Goal: Task Accomplishment & Management: Use online tool/utility

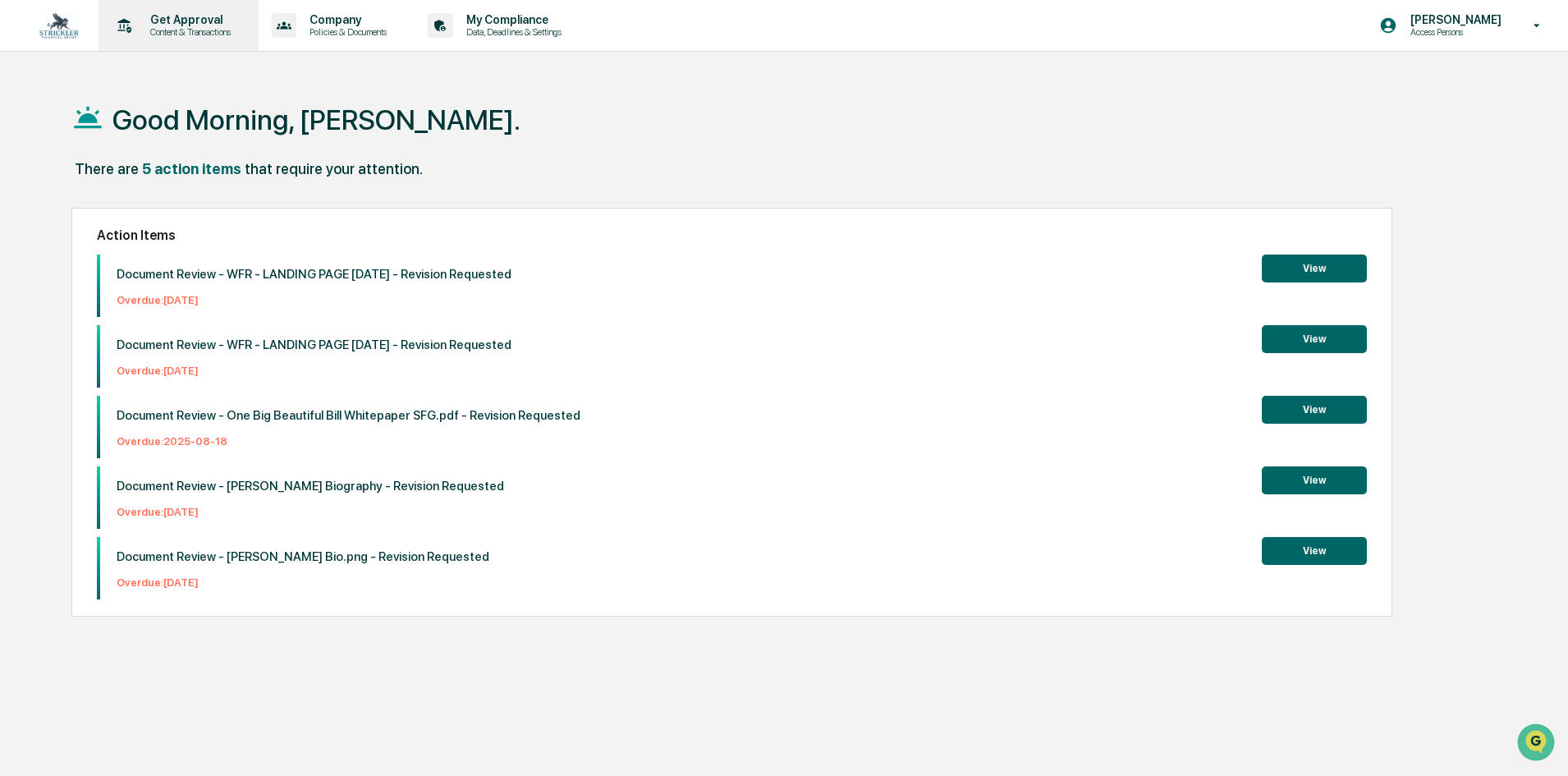
click at [232, 36] on p "Content & Transactions" at bounding box center [188, 32] width 102 height 12
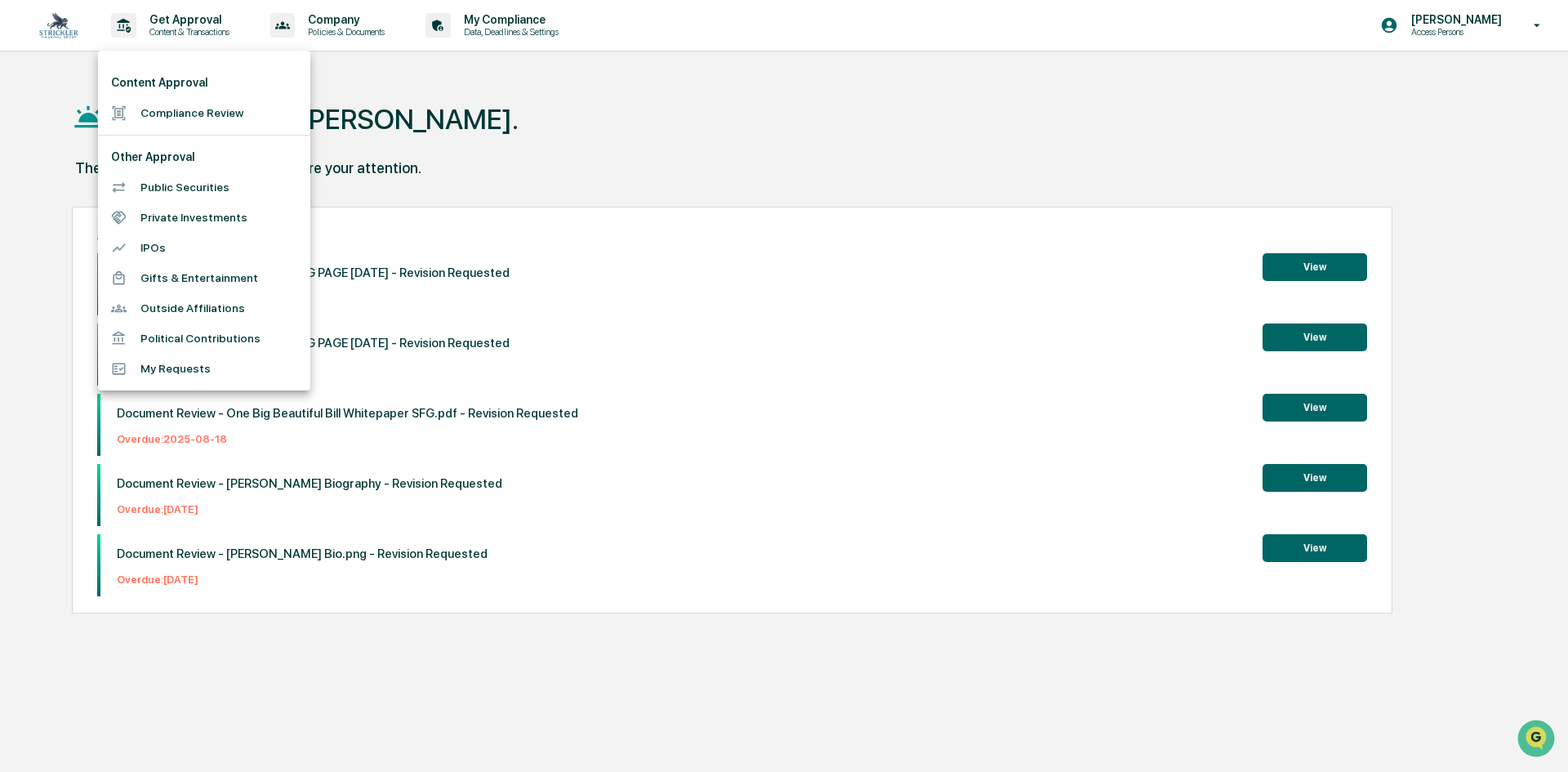
click at [318, 27] on div at bounding box center [784, 386] width 1568 height 772
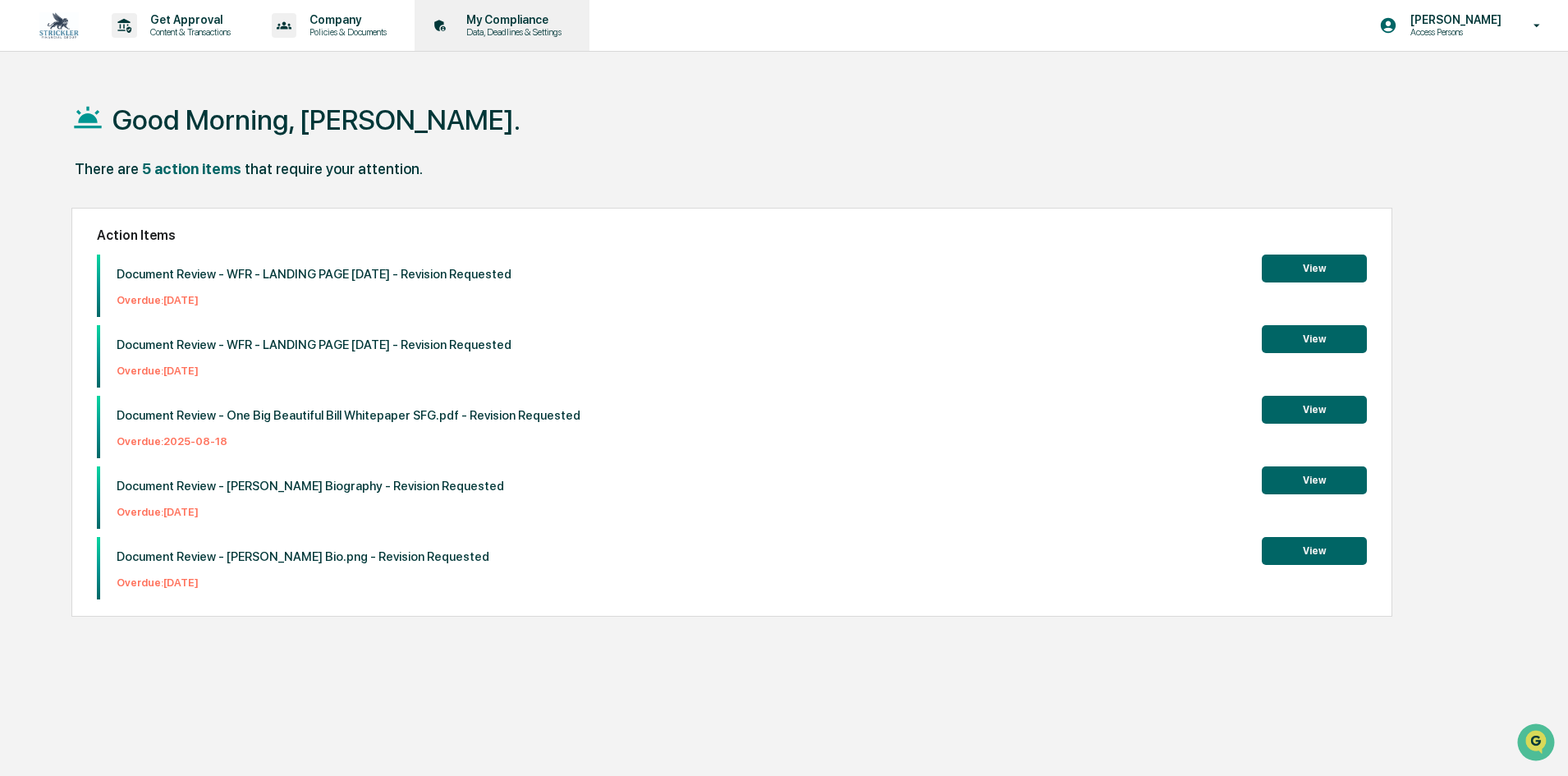
click at [557, 27] on p "Data, Deadlines & Settings" at bounding box center [511, 32] width 116 height 12
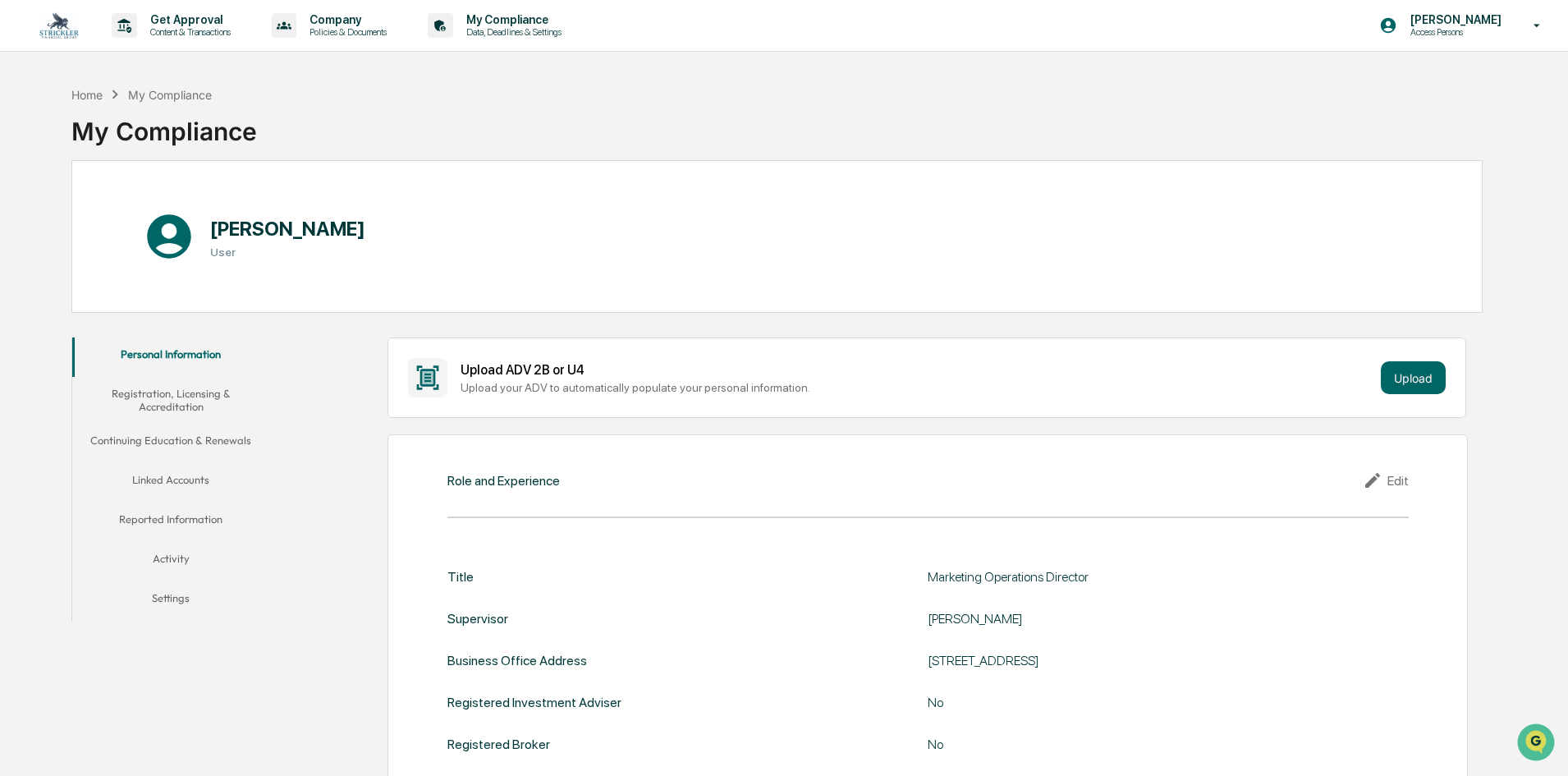
click at [163, 468] on button "Linked Accounts" at bounding box center [170, 482] width 197 height 39
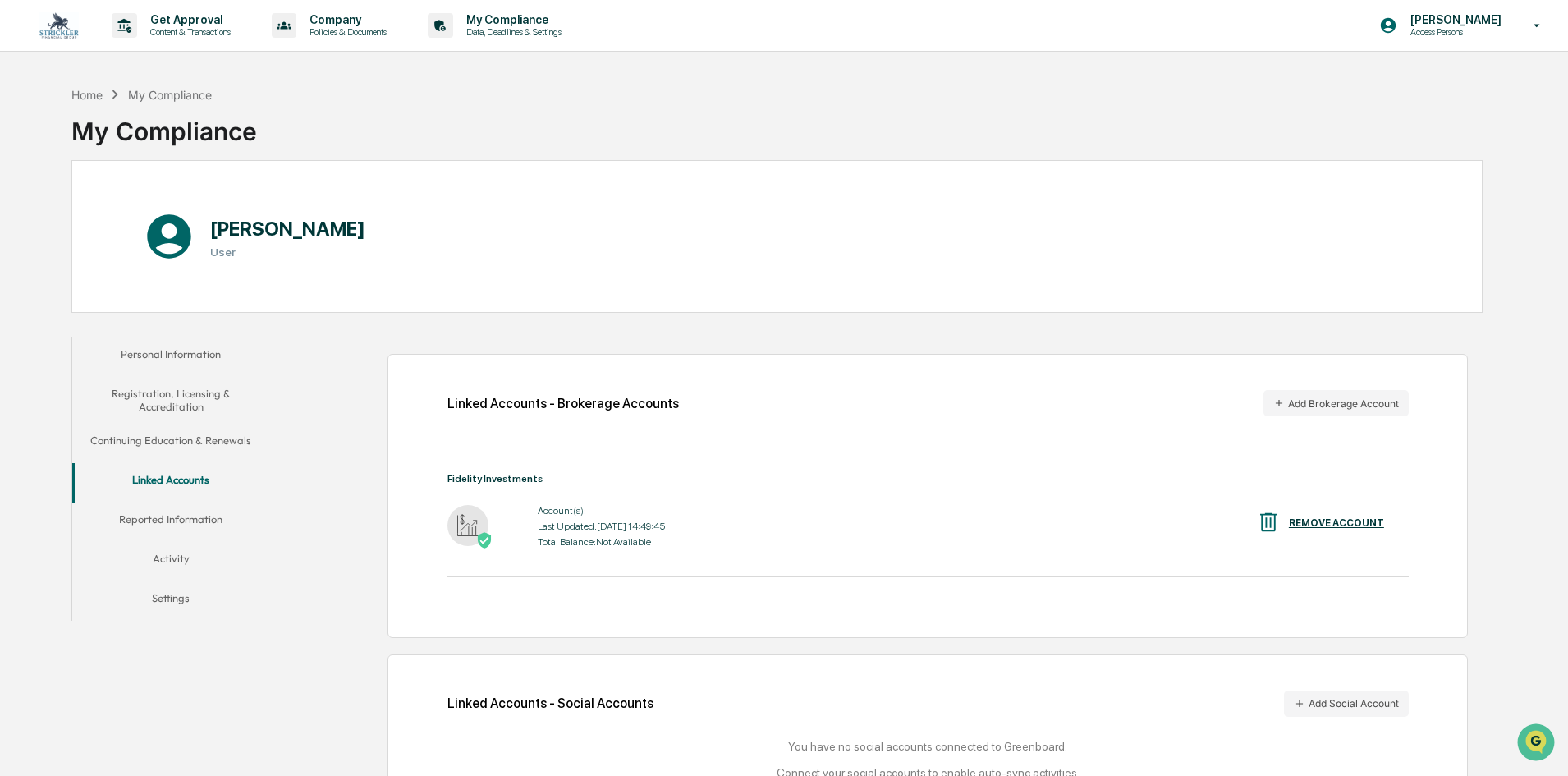
click at [161, 358] on button "Personal Information" at bounding box center [170, 357] width 197 height 39
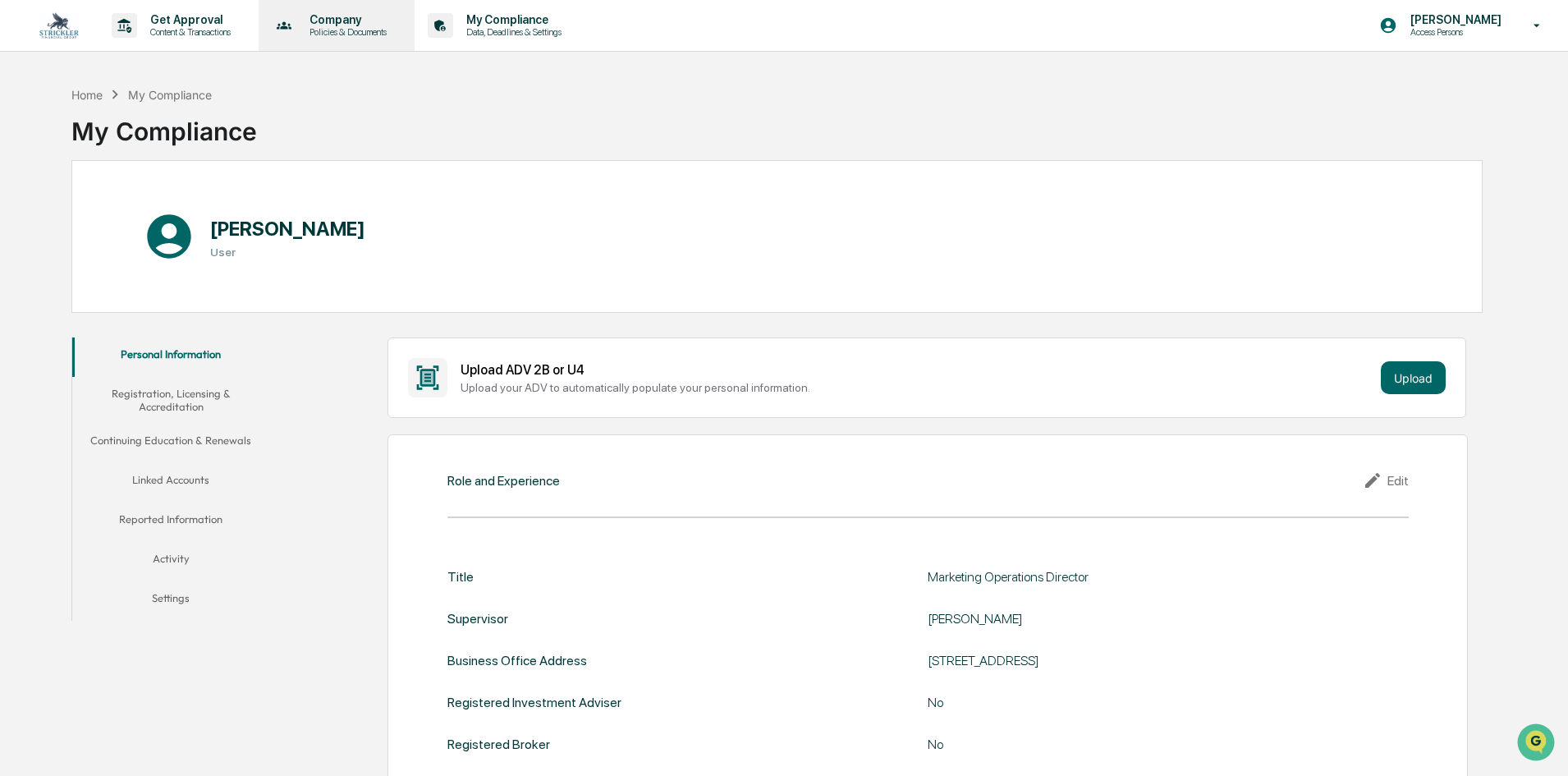
click at [371, 5] on div "Company Policies & Documents" at bounding box center [335, 25] width 140 height 51
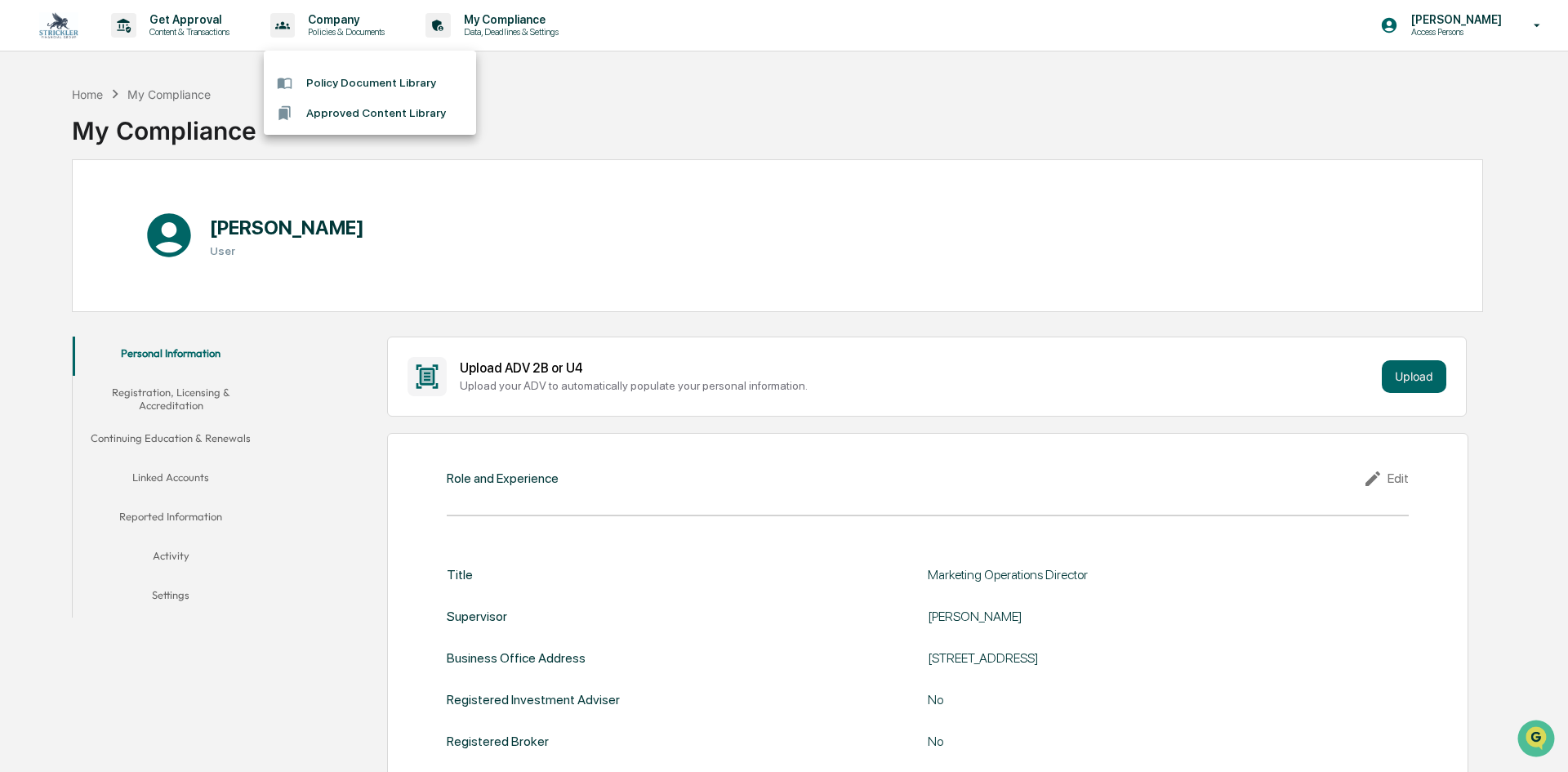
click at [236, 34] on div at bounding box center [784, 386] width 1568 height 772
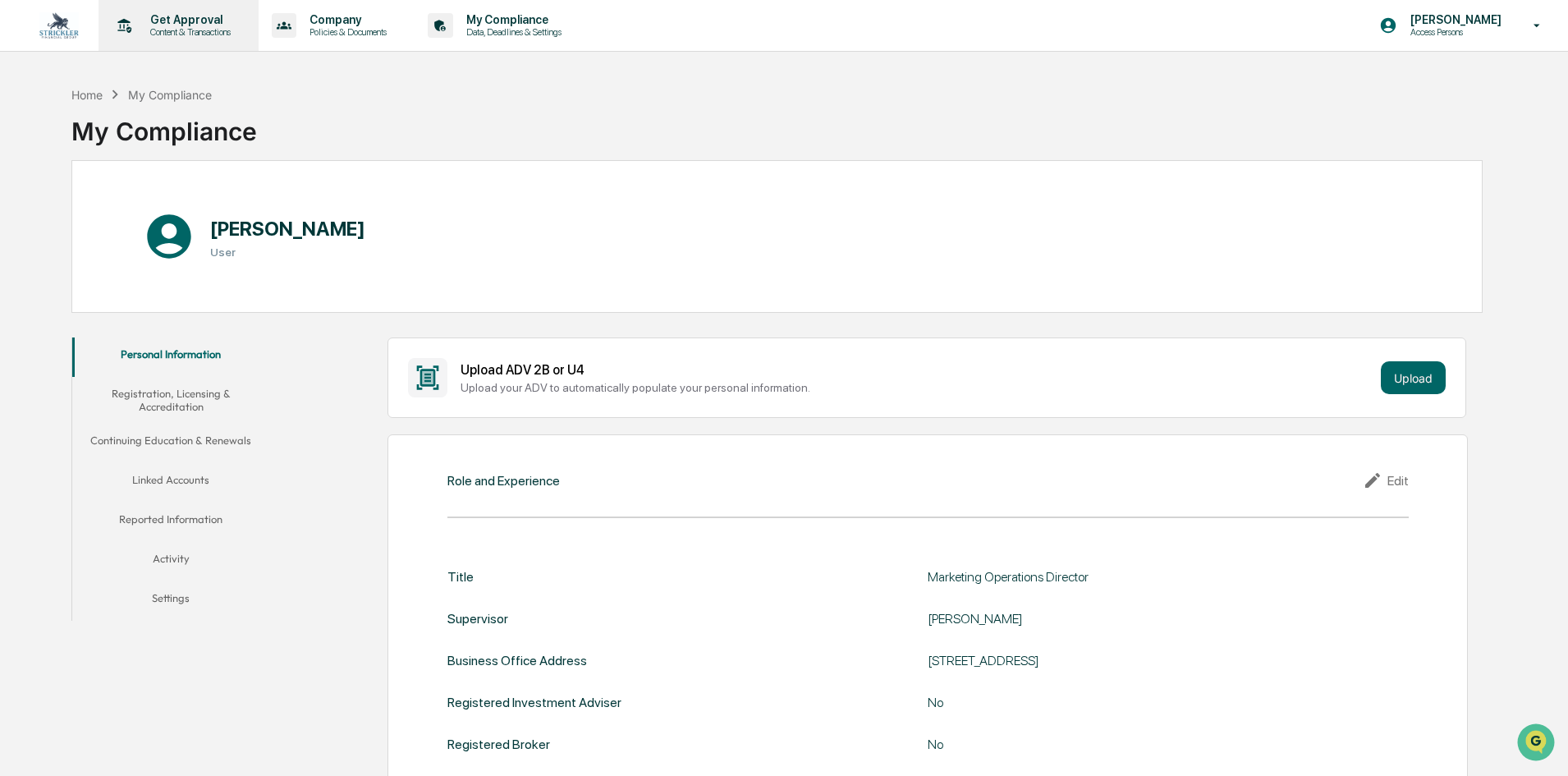
click at [234, 30] on p "Content & Transactions" at bounding box center [188, 32] width 102 height 12
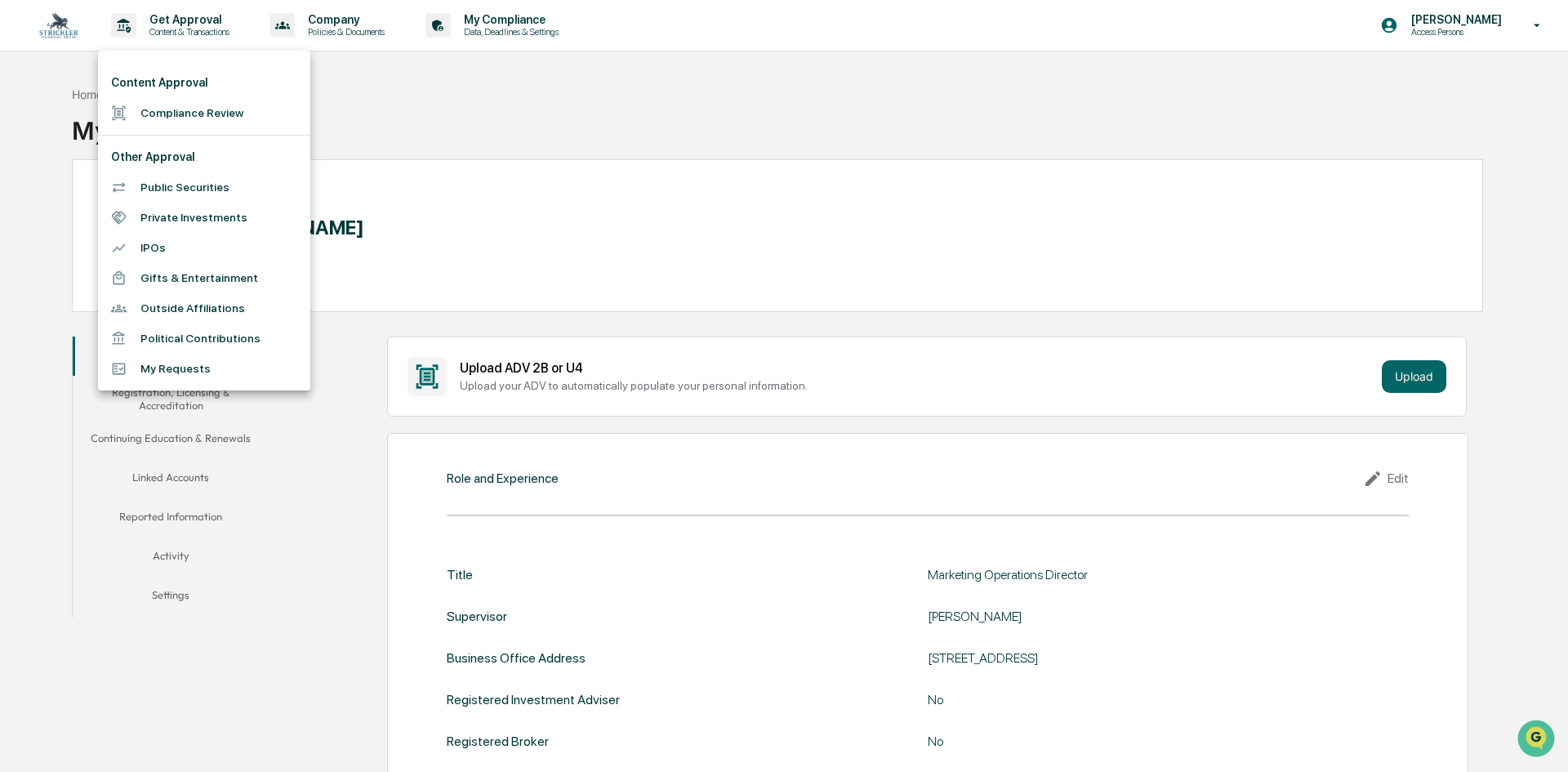
click at [166, 307] on li "Outside Affiliations" at bounding box center [204, 308] width 213 height 30
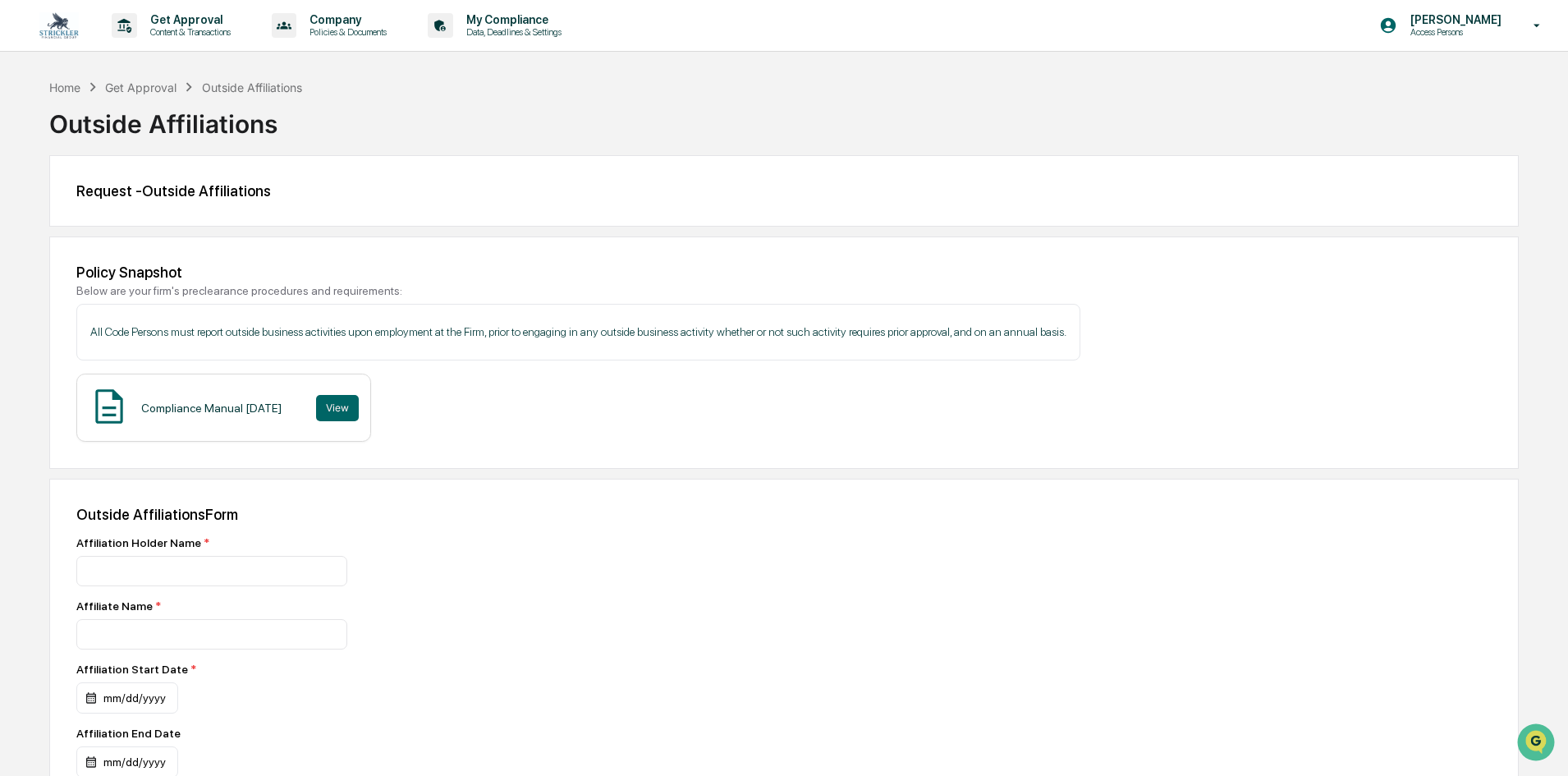
click at [76, 35] on img at bounding box center [59, 26] width 39 height 27
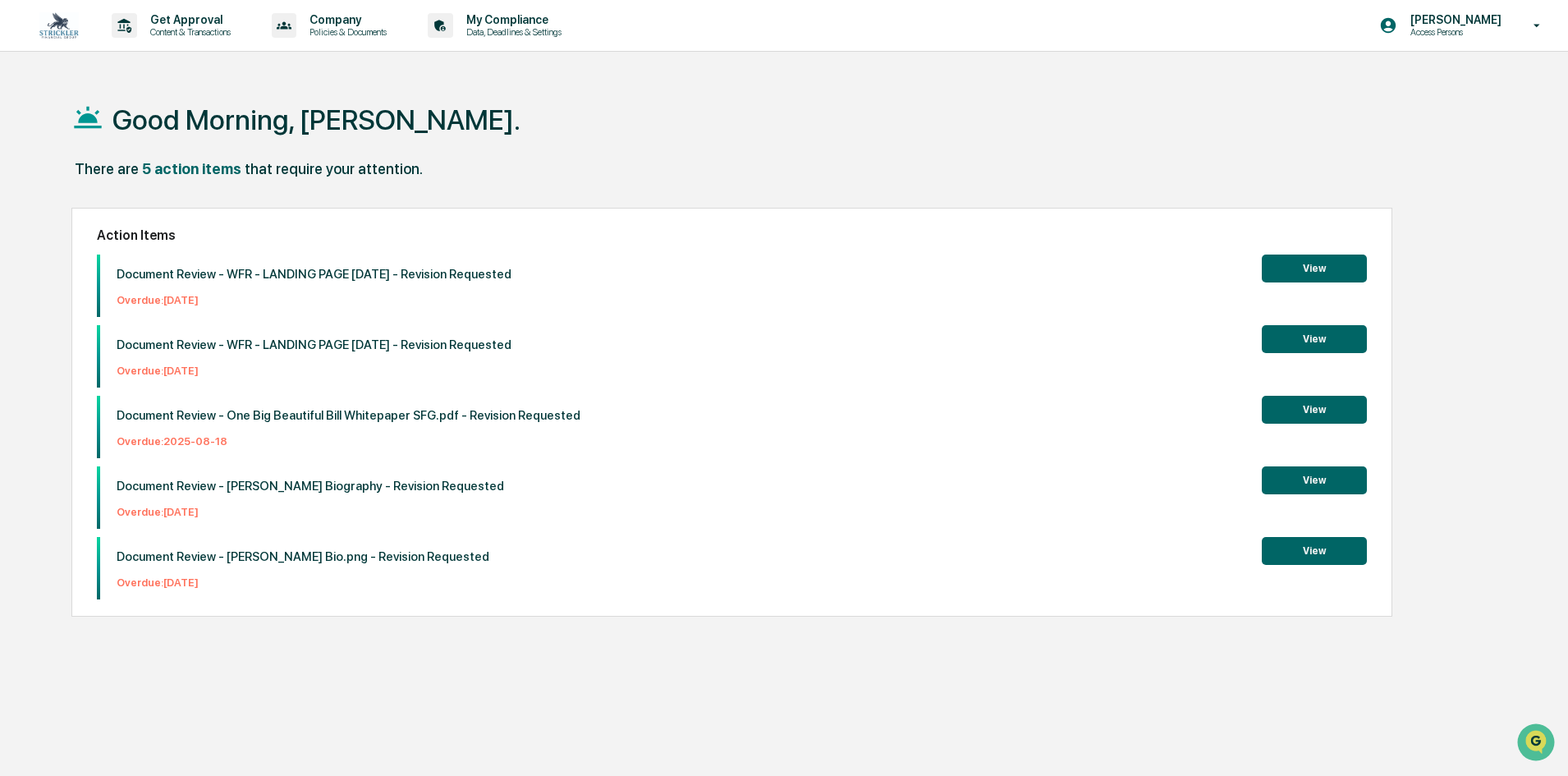
click at [1306, 266] on button "View" at bounding box center [1314, 268] width 105 height 27
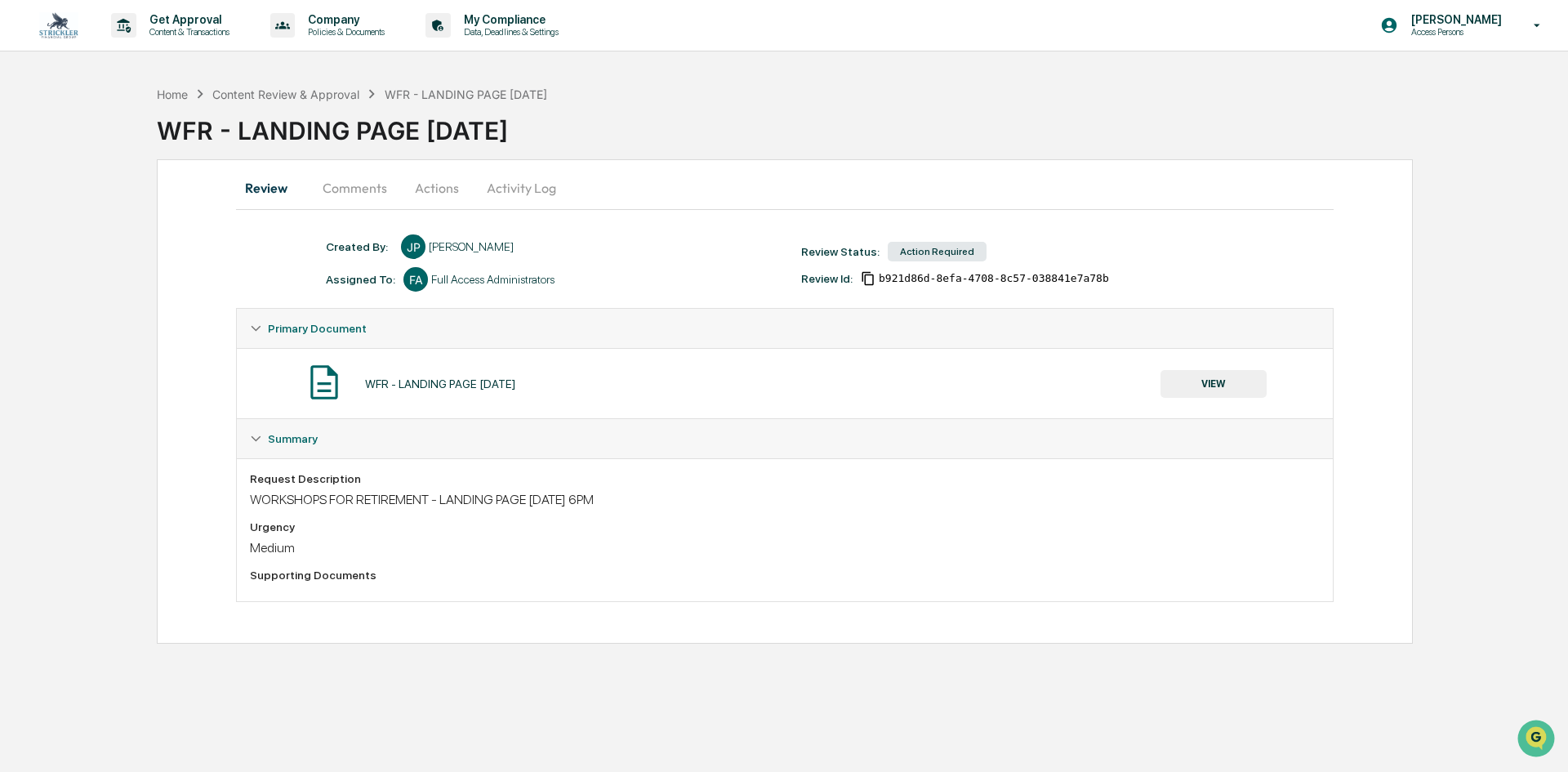
click at [377, 502] on div "WORKSHOPS FOR RETIREMENT - LANDING PAGE [DATE] 6PM" at bounding box center [784, 499] width 1069 height 16
click at [671, 508] on div "Request Description WORKSHOPS FOR RETIREMENT - LANDING PAGE 8.19.25 6PM Urgency…" at bounding box center [784, 529] width 1069 height 116
click at [430, 193] on button "Actions" at bounding box center [437, 188] width 73 height 39
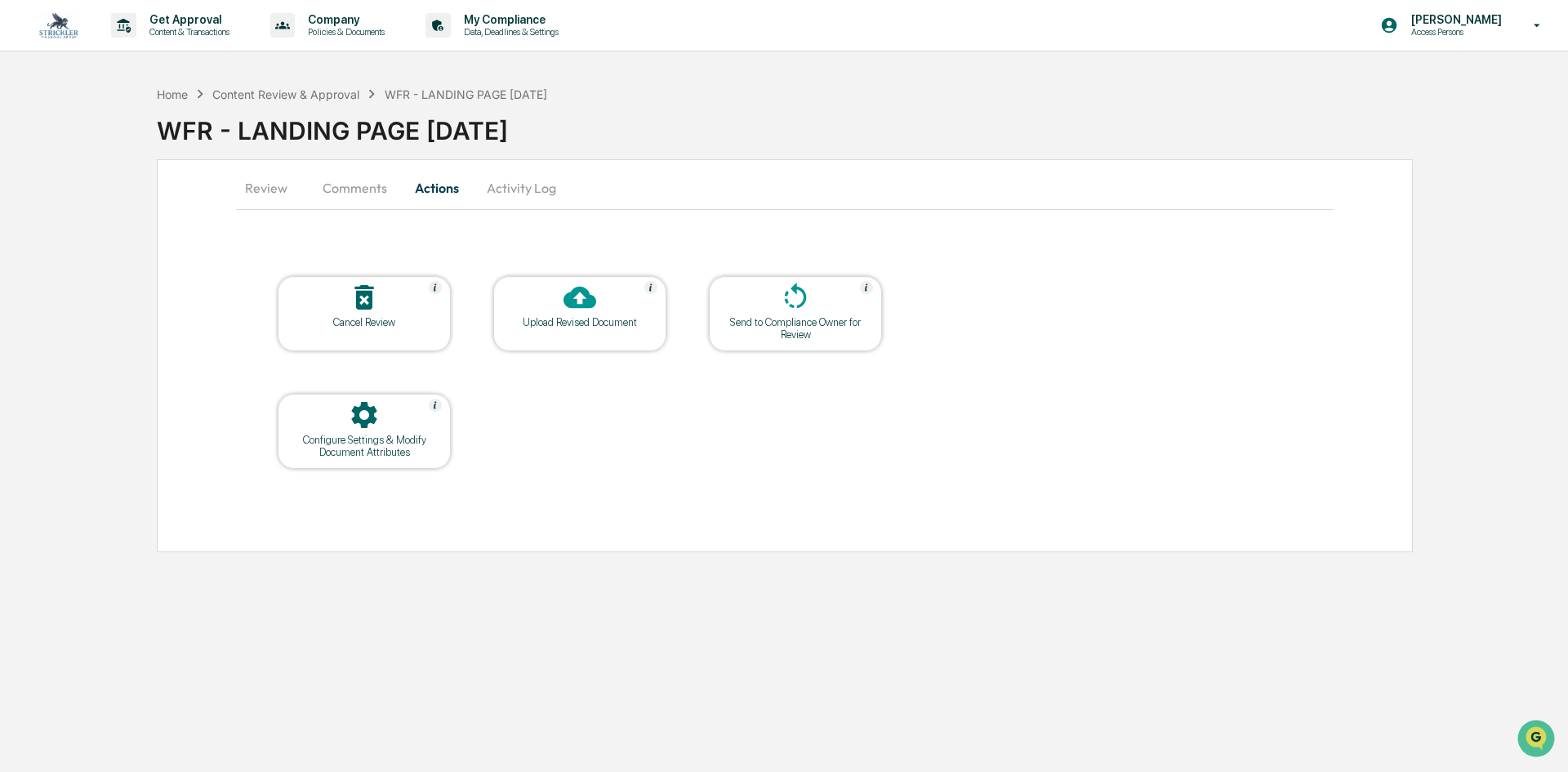
click at [264, 197] on button "Review" at bounding box center [272, 188] width 73 height 39
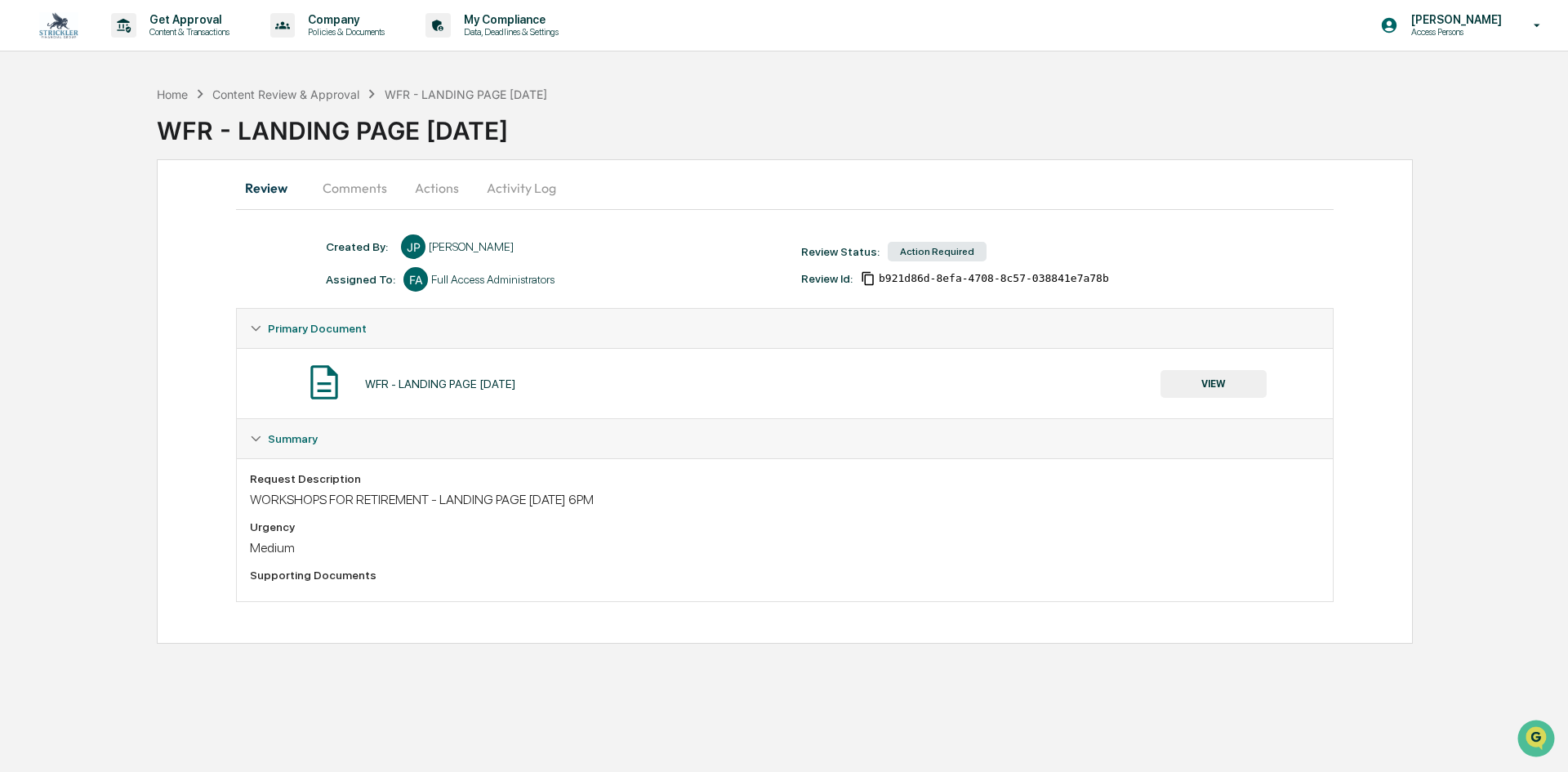
click at [441, 188] on button "Actions" at bounding box center [437, 188] width 73 height 39
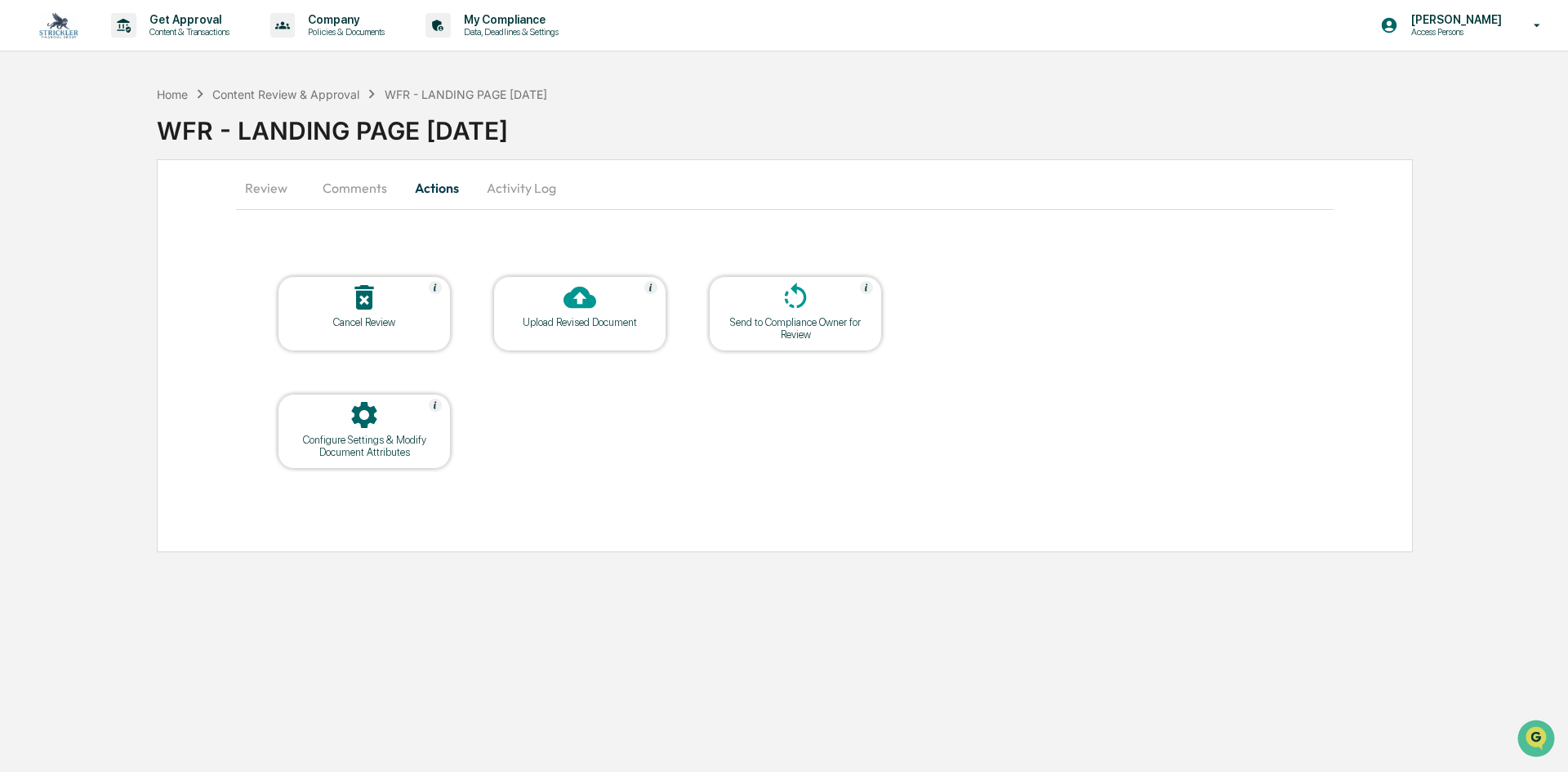
click at [769, 312] on div at bounding box center [795, 298] width 163 height 35
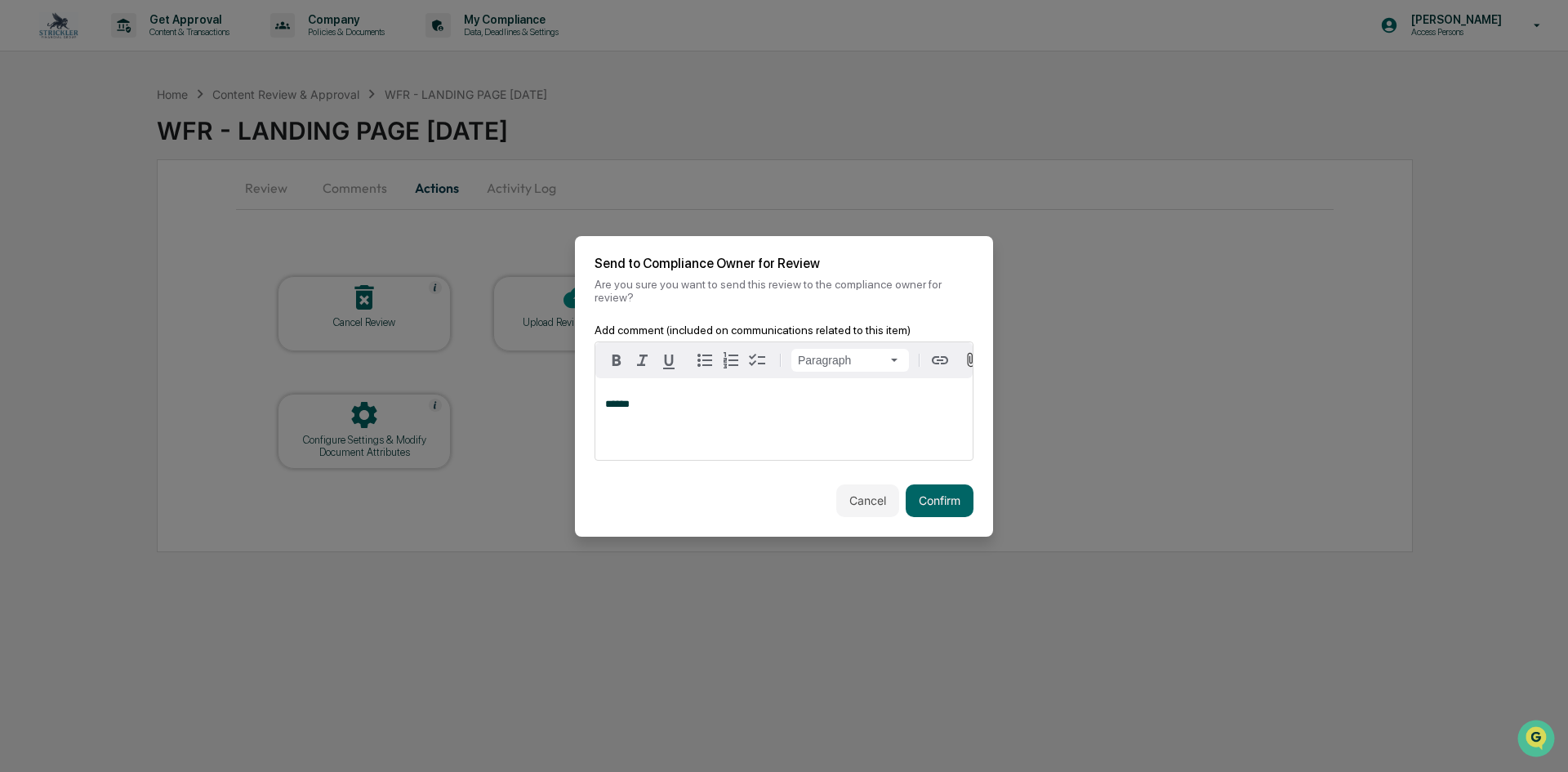
click at [882, 392] on div "******" at bounding box center [784, 419] width 378 height 82
click at [922, 495] on button "Confirm" at bounding box center [939, 500] width 68 height 33
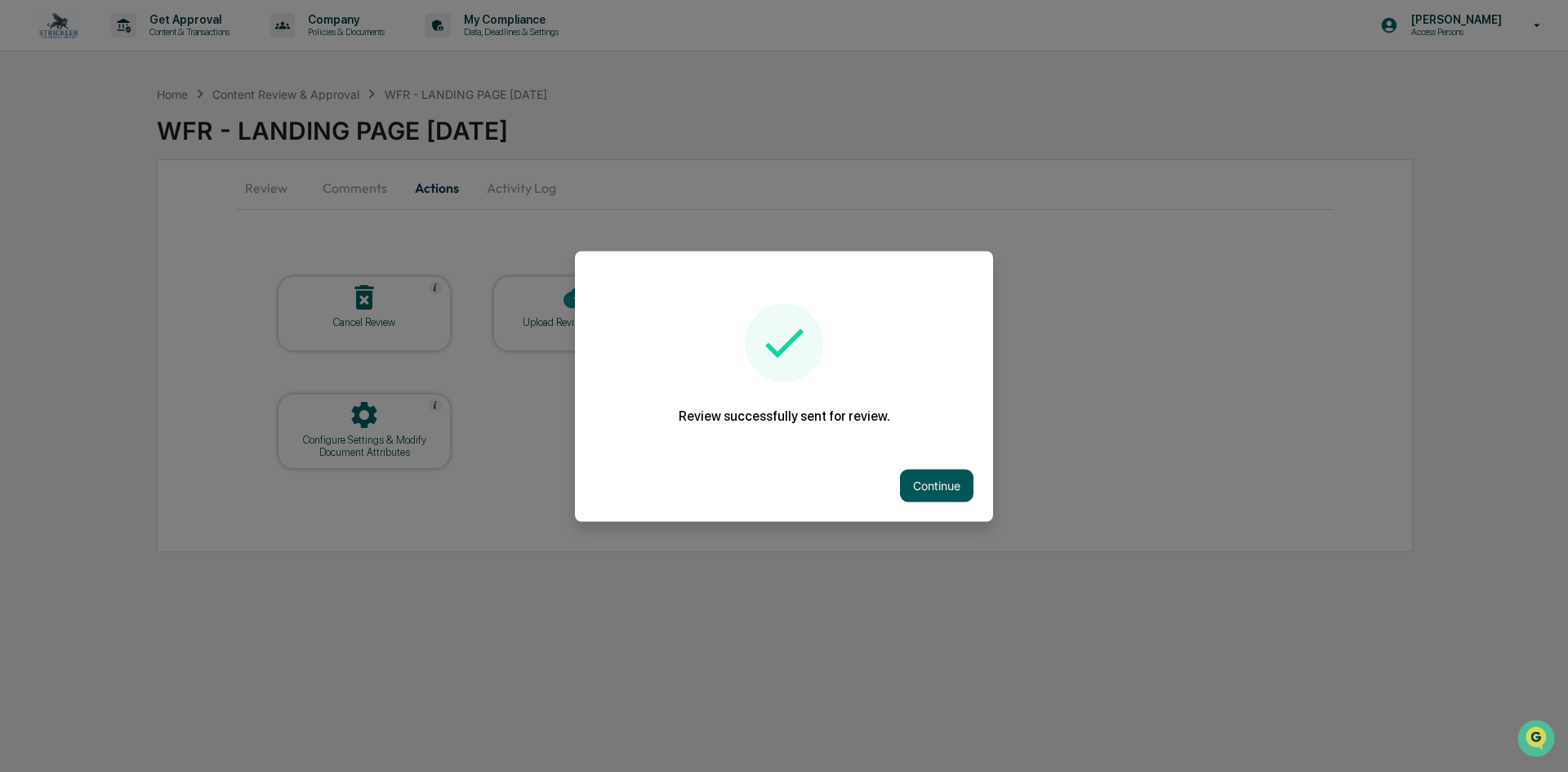
click at [950, 479] on button "Continue" at bounding box center [936, 484] width 73 height 33
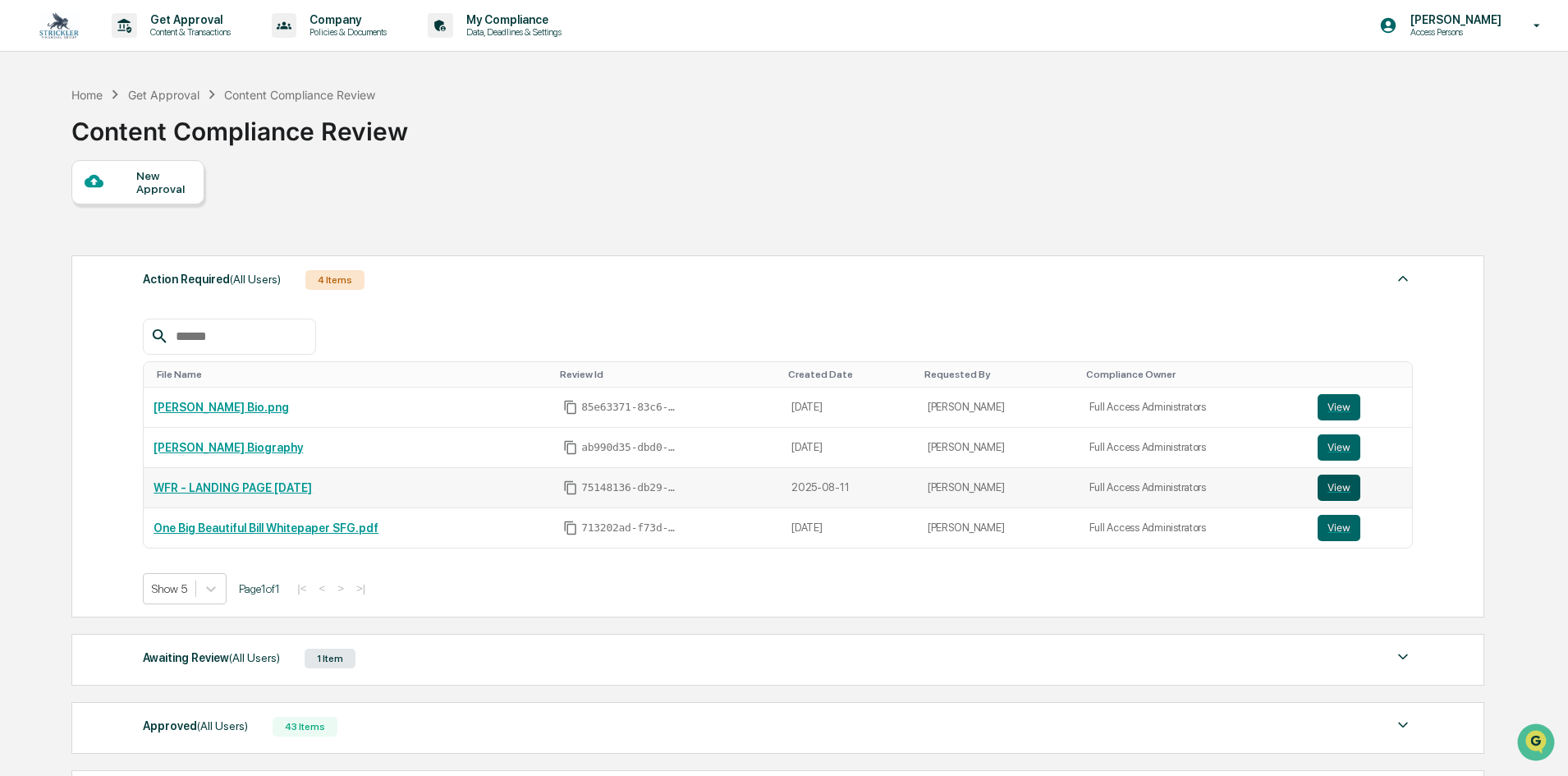
click at [1330, 480] on button "View" at bounding box center [1338, 488] width 43 height 27
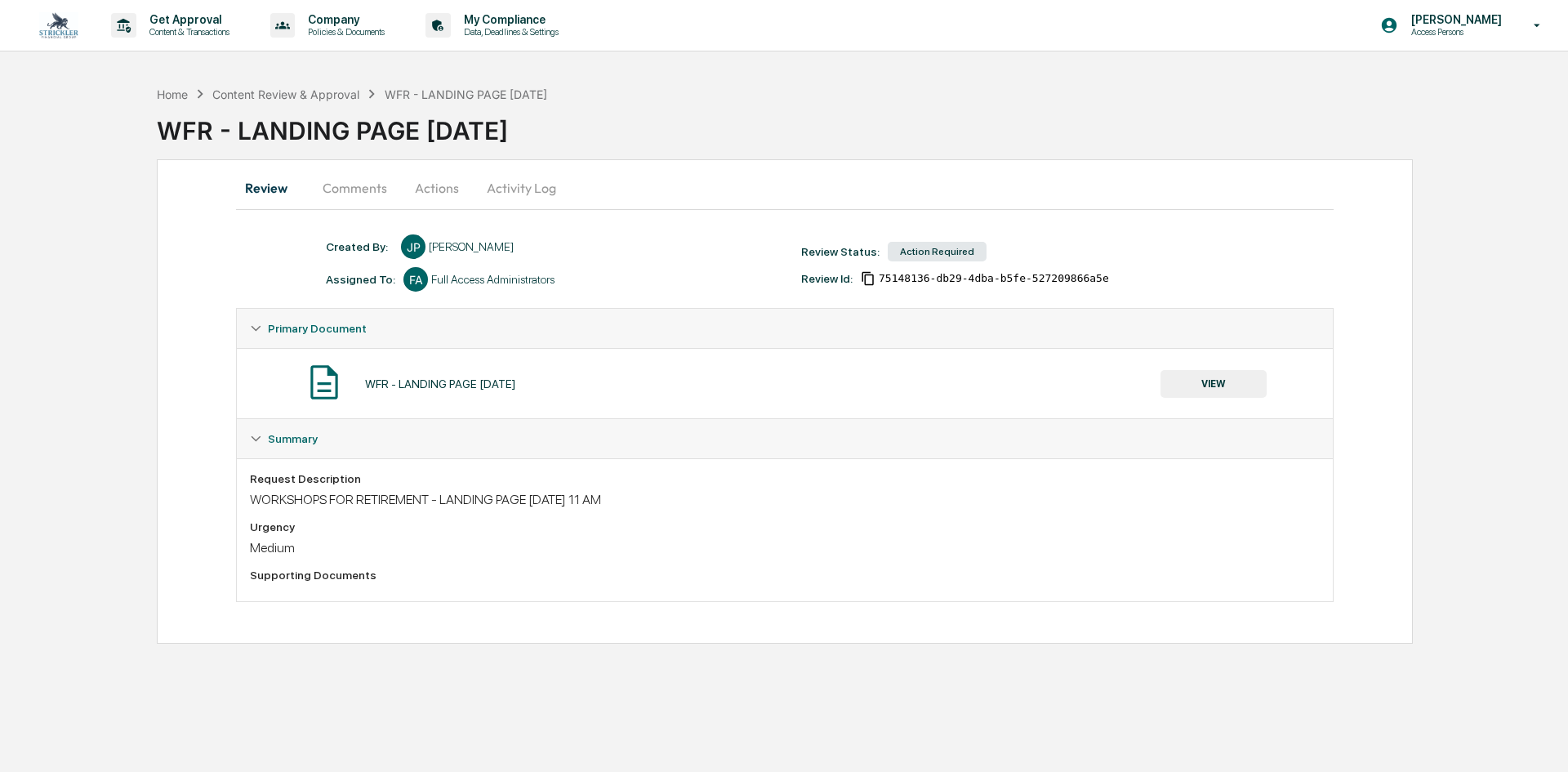
click at [433, 179] on button "Actions" at bounding box center [437, 188] width 73 height 39
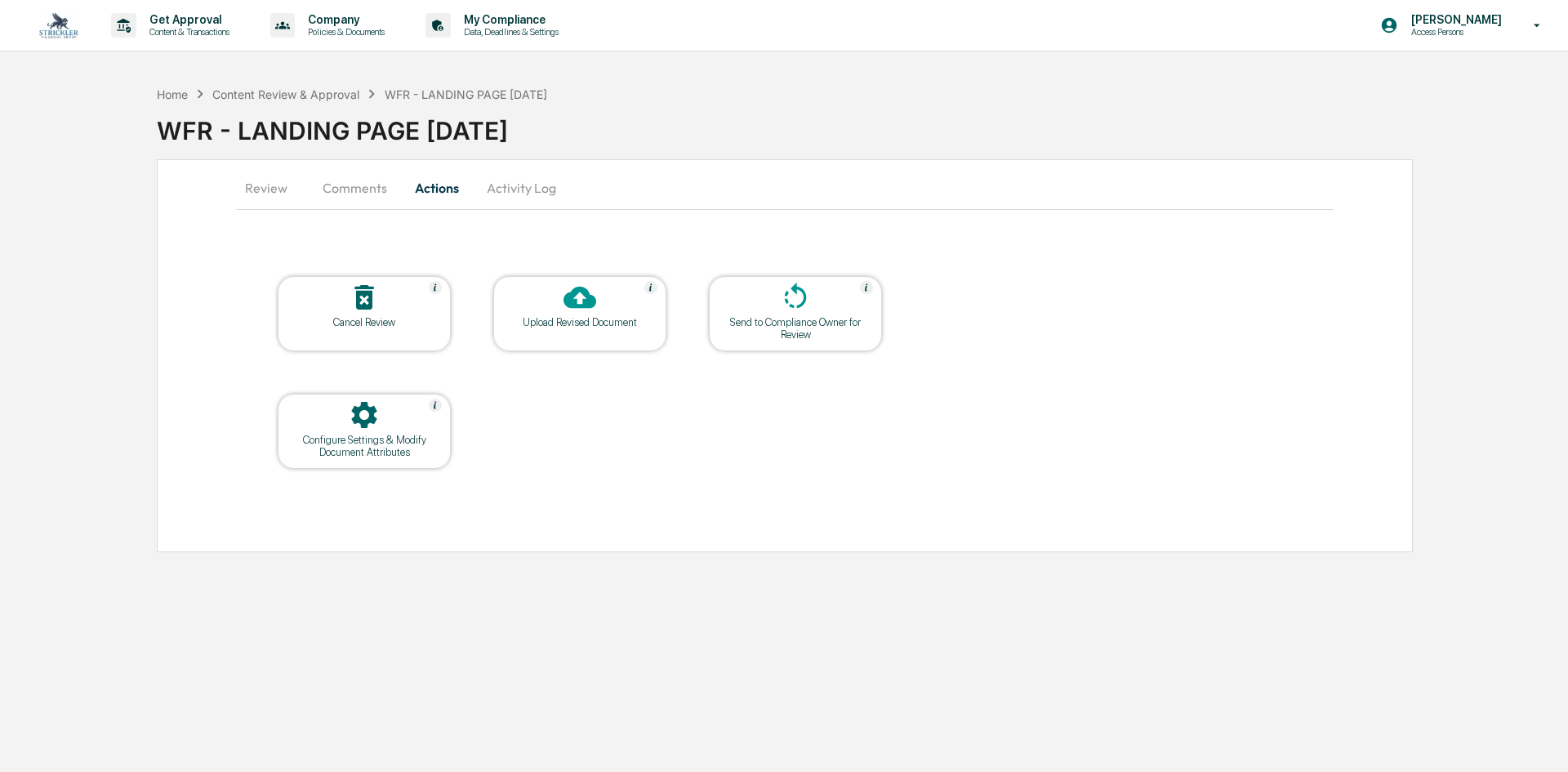
click at [847, 325] on div "Send to Compliance Owner for Review" at bounding box center [795, 328] width 147 height 25
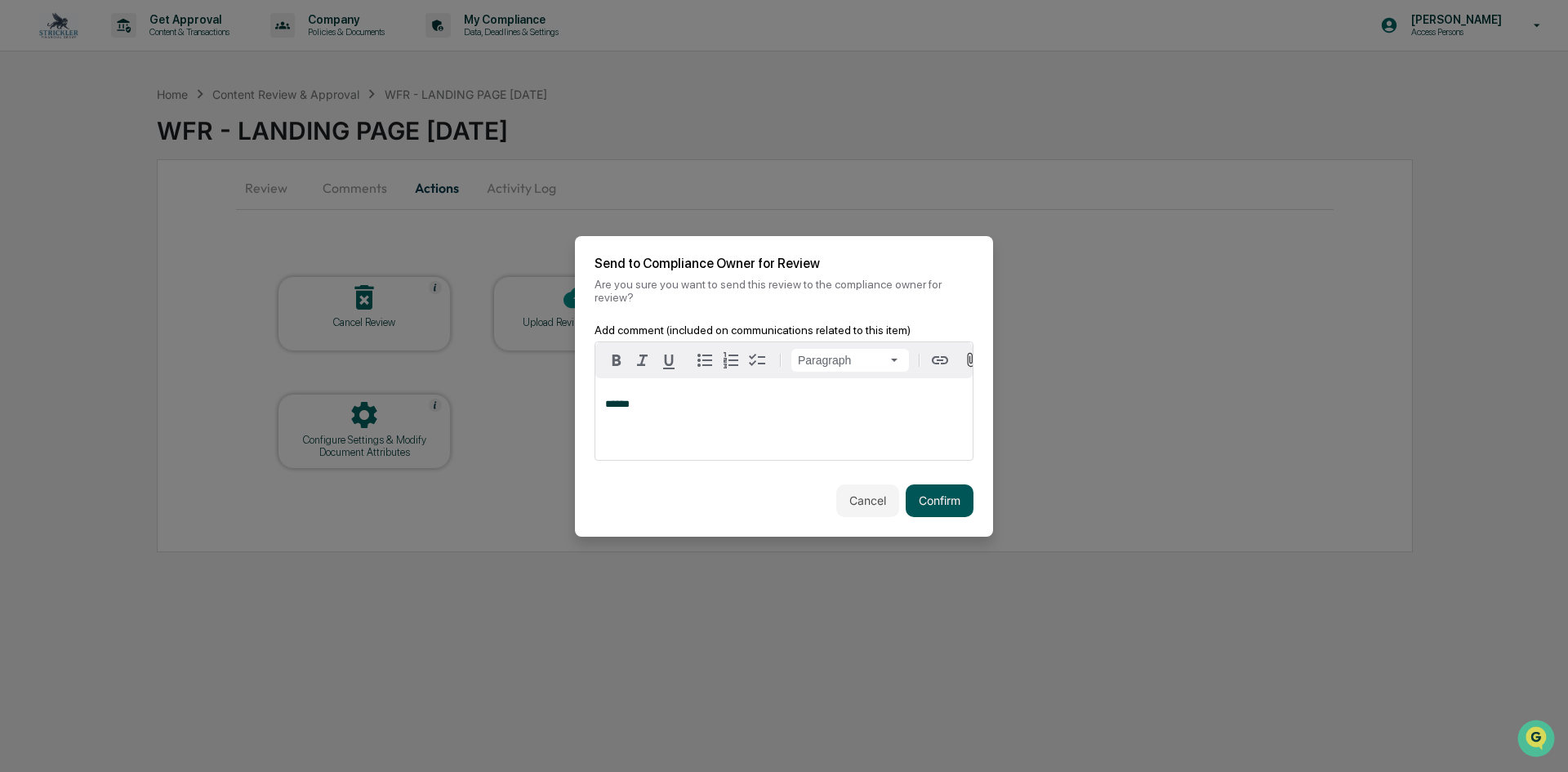
click at [967, 484] on button "Confirm" at bounding box center [939, 500] width 68 height 33
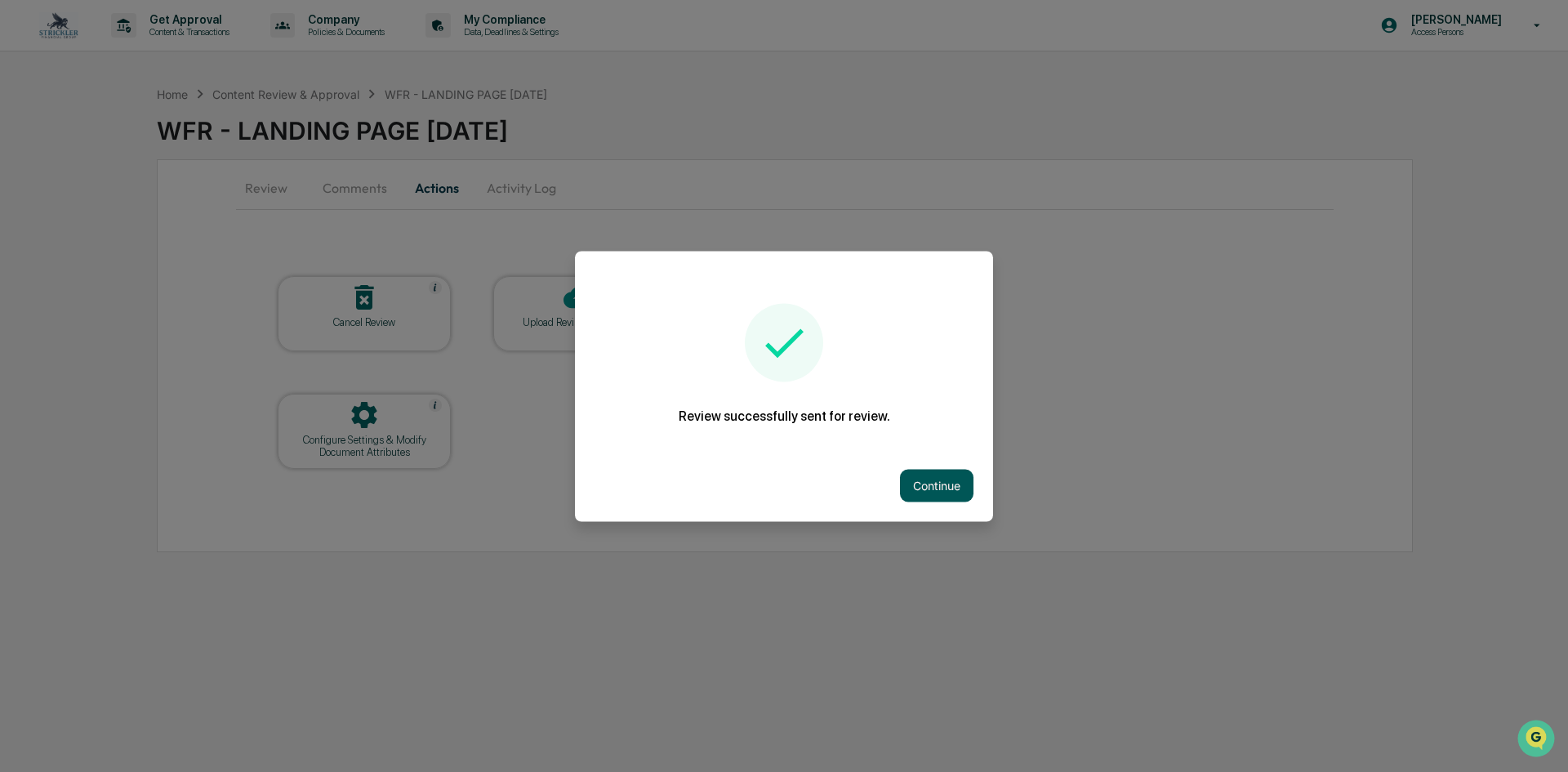
click at [937, 479] on button "Continue" at bounding box center [936, 484] width 73 height 33
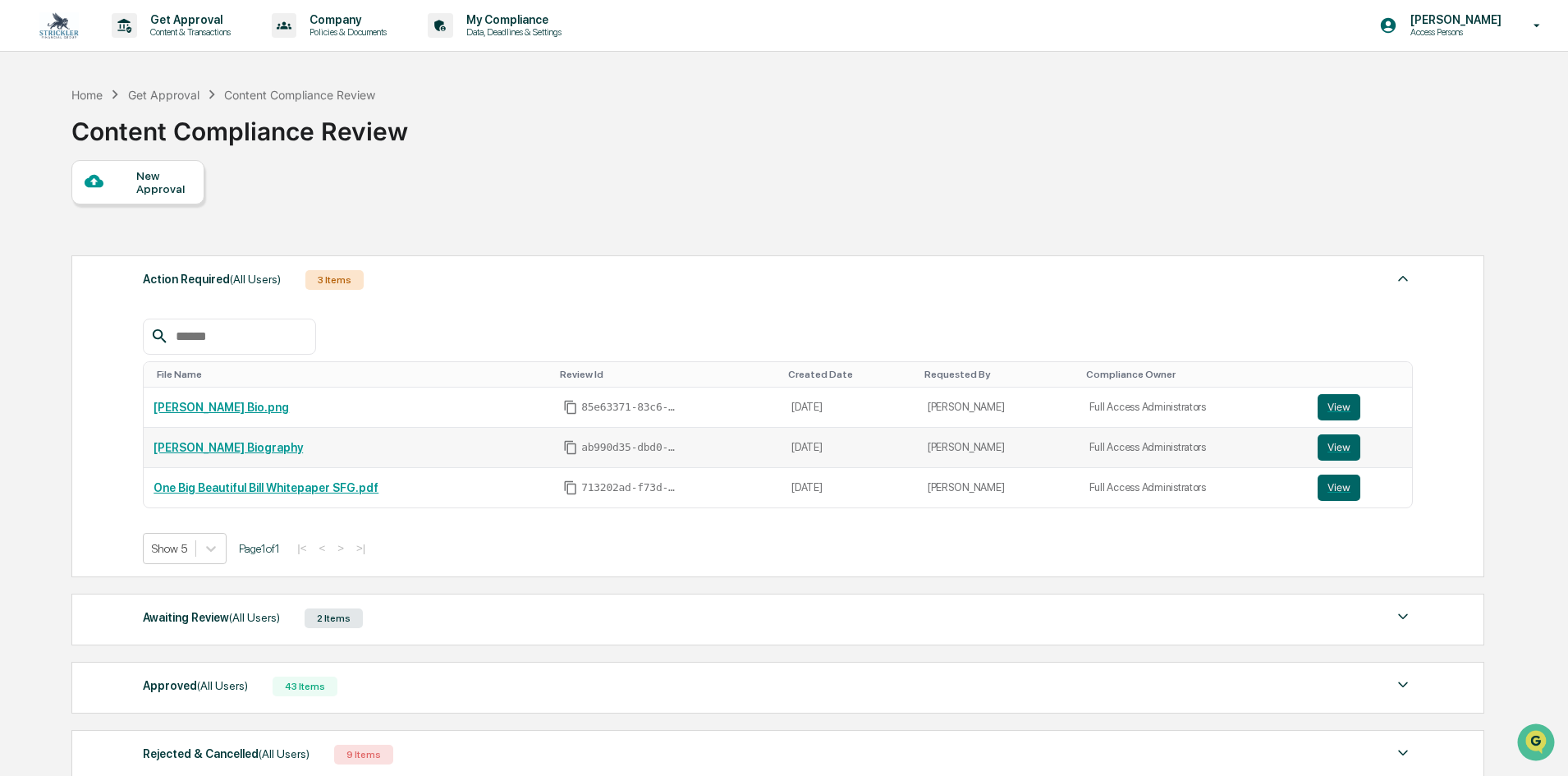
click at [196, 447] on link "[PERSON_NAME] Biography" at bounding box center [228, 447] width 149 height 13
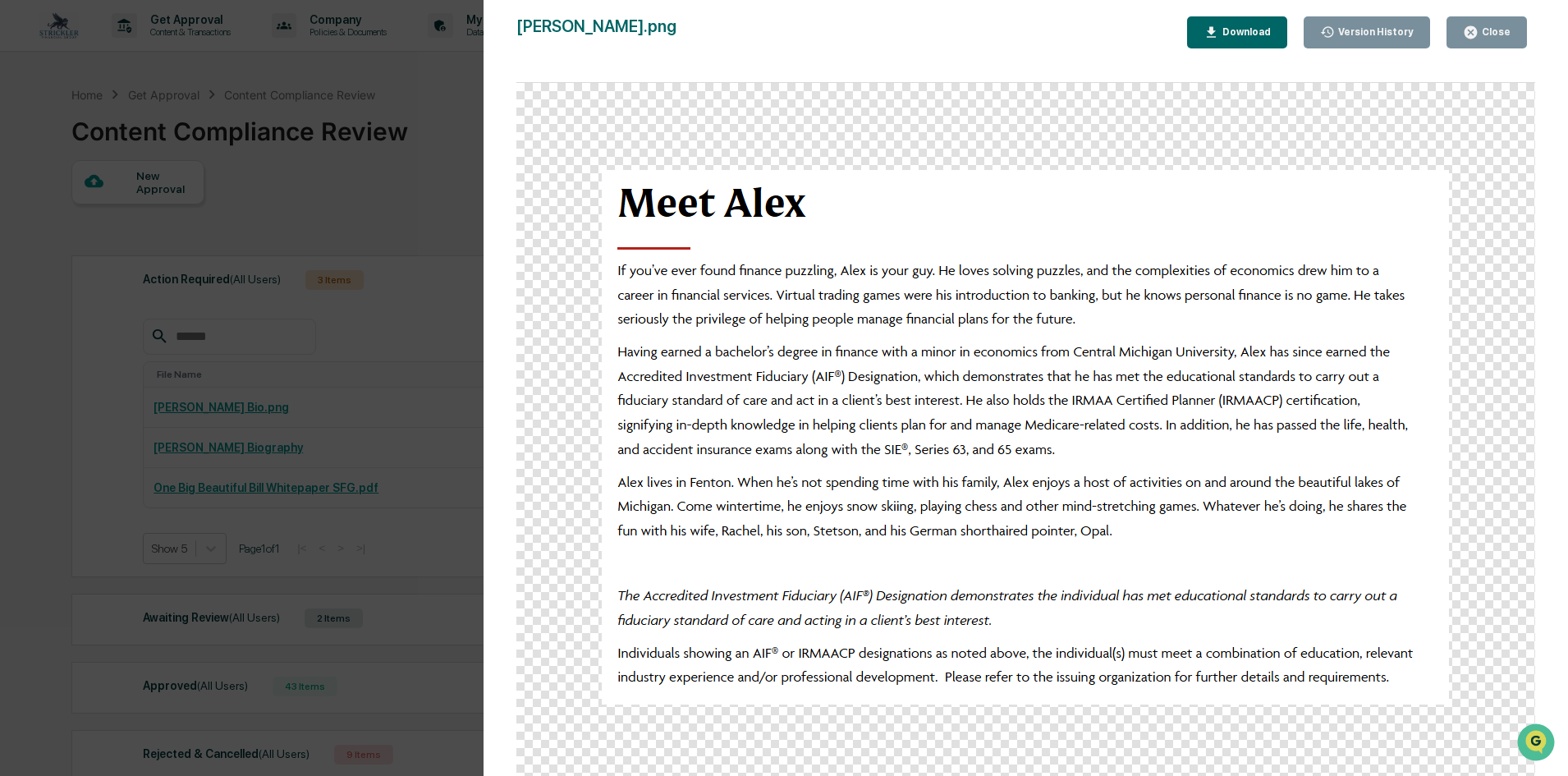
click at [1481, 33] on div "Close" at bounding box center [1494, 32] width 32 height 12
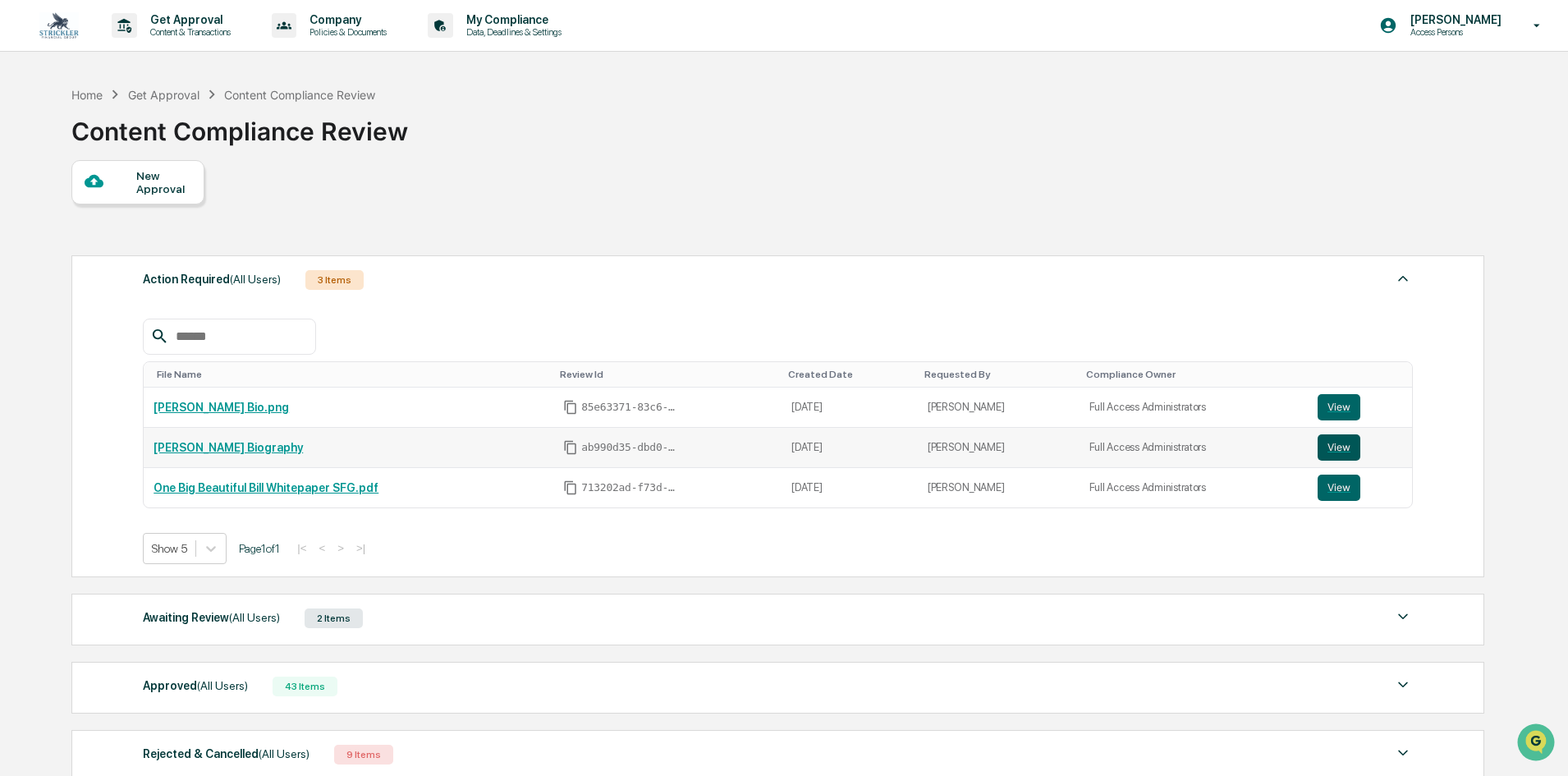
click at [1343, 447] on button "View" at bounding box center [1338, 448] width 43 height 27
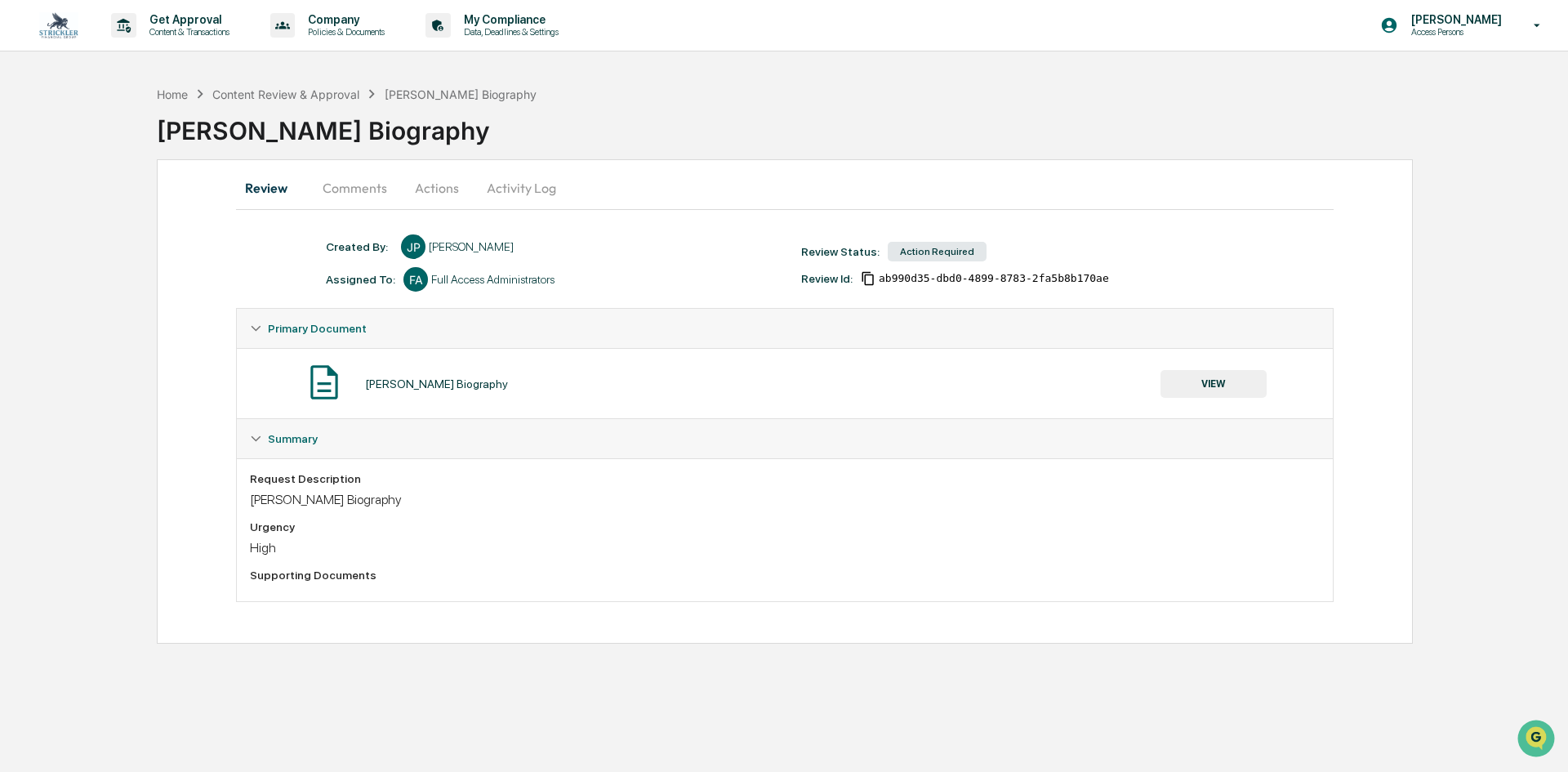
click at [360, 182] on button "Comments" at bounding box center [355, 188] width 91 height 39
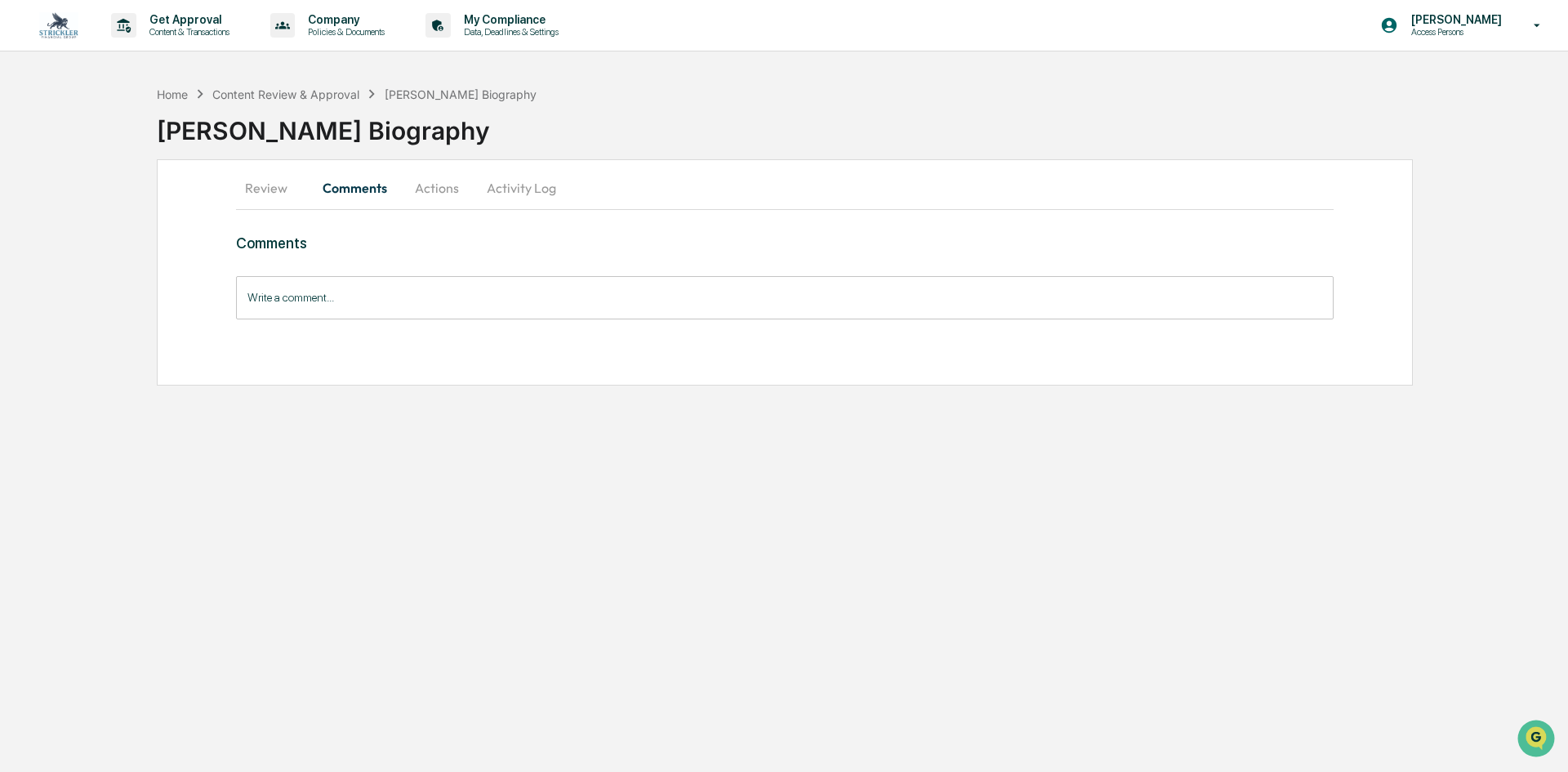
click at [424, 184] on button "Actions" at bounding box center [437, 188] width 73 height 39
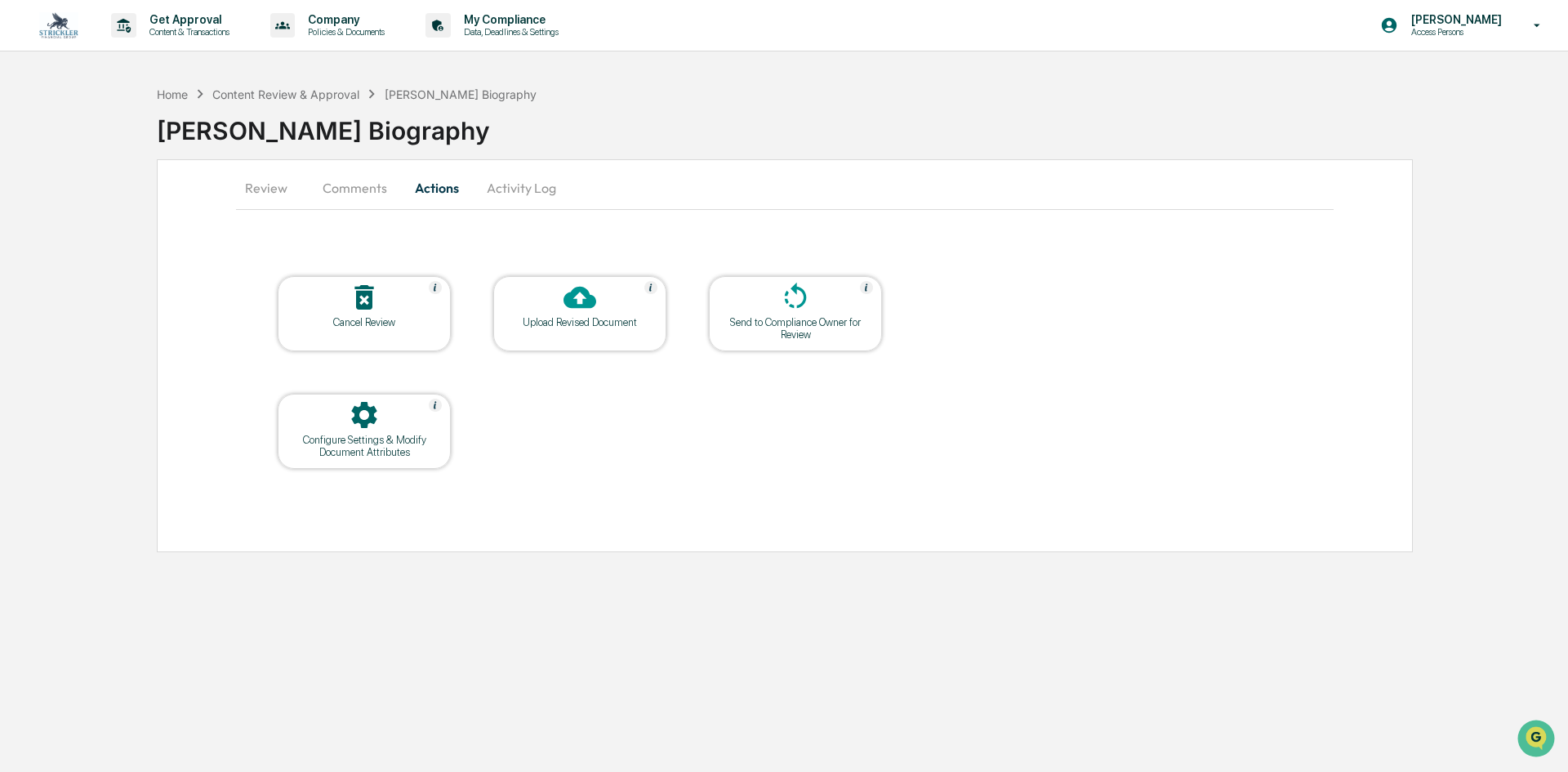
click at [510, 186] on button "Activity Log" at bounding box center [521, 188] width 95 height 39
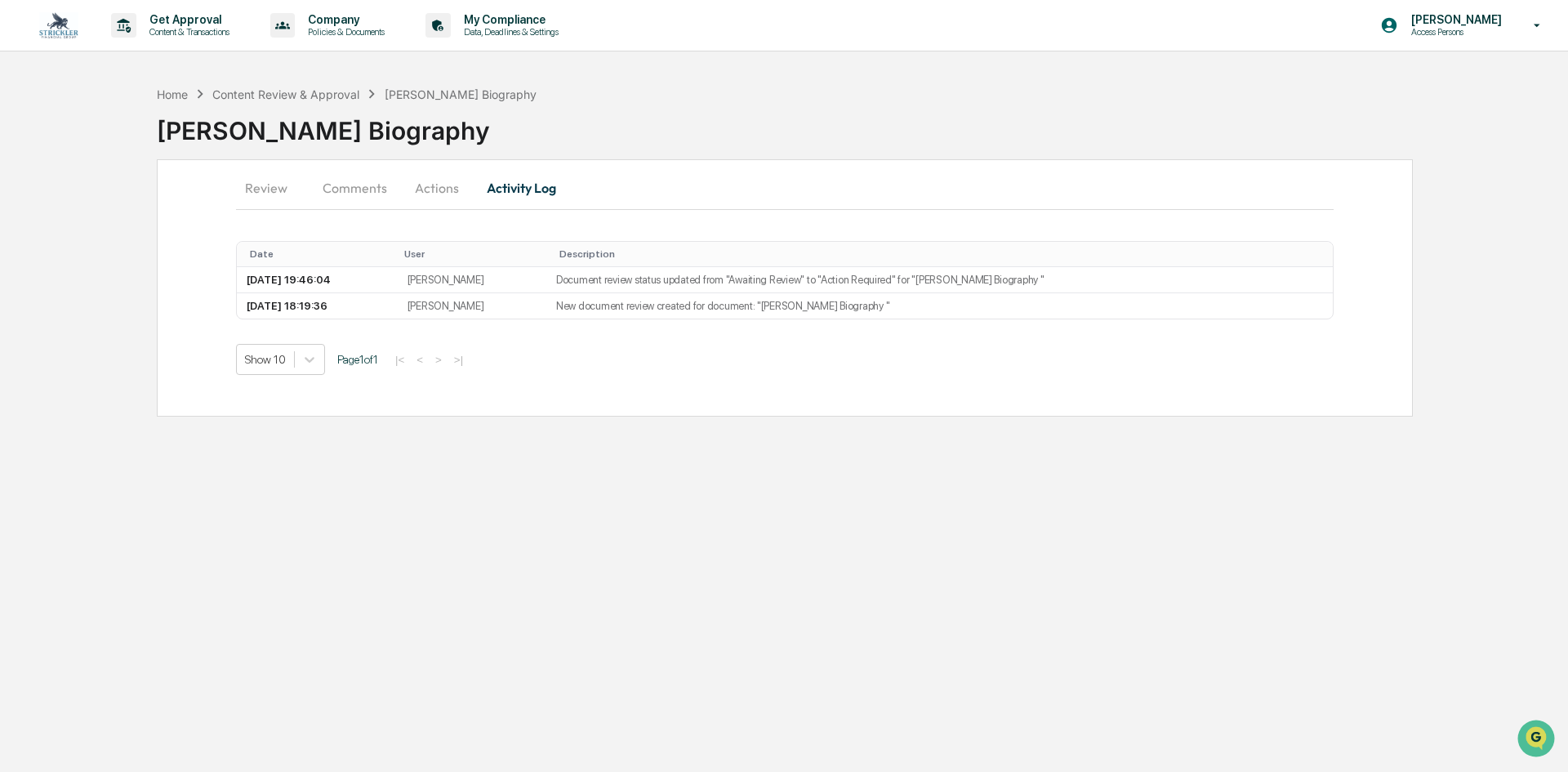
click at [259, 190] on button "Review" at bounding box center [272, 188] width 73 height 39
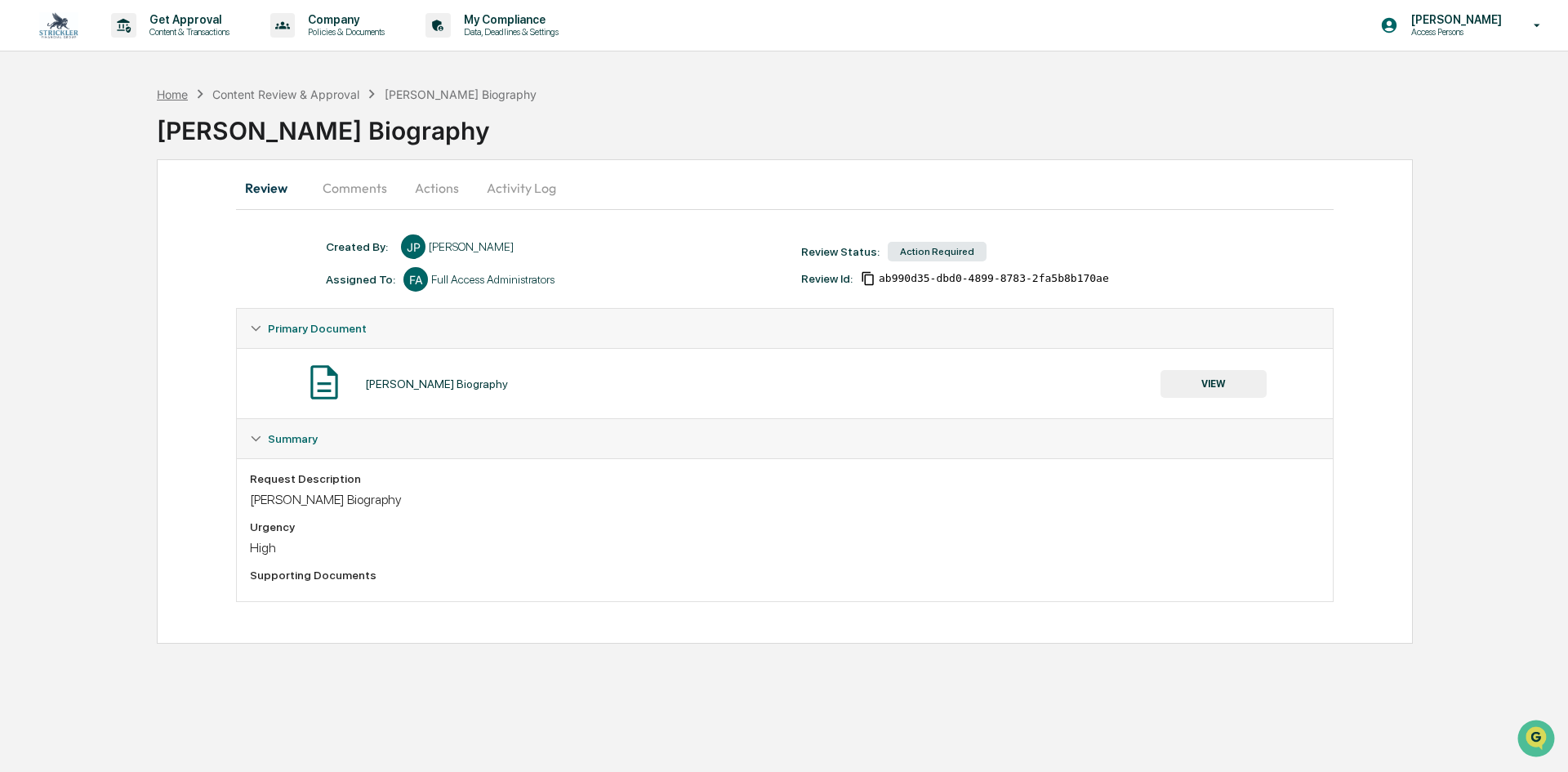
click at [181, 94] on div "Home" at bounding box center [172, 94] width 31 height 14
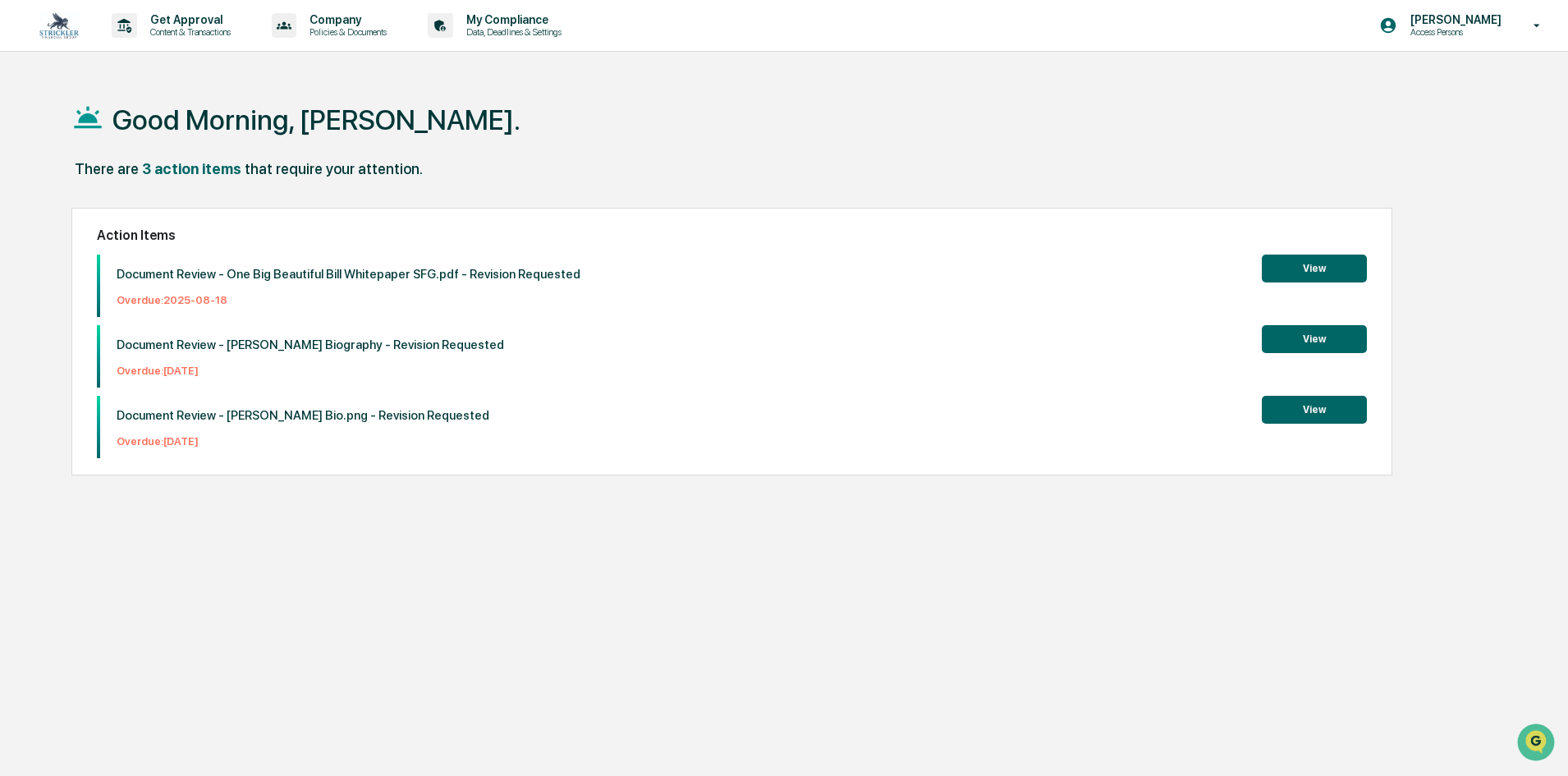
click at [1338, 342] on button "View" at bounding box center [1314, 339] width 105 height 27
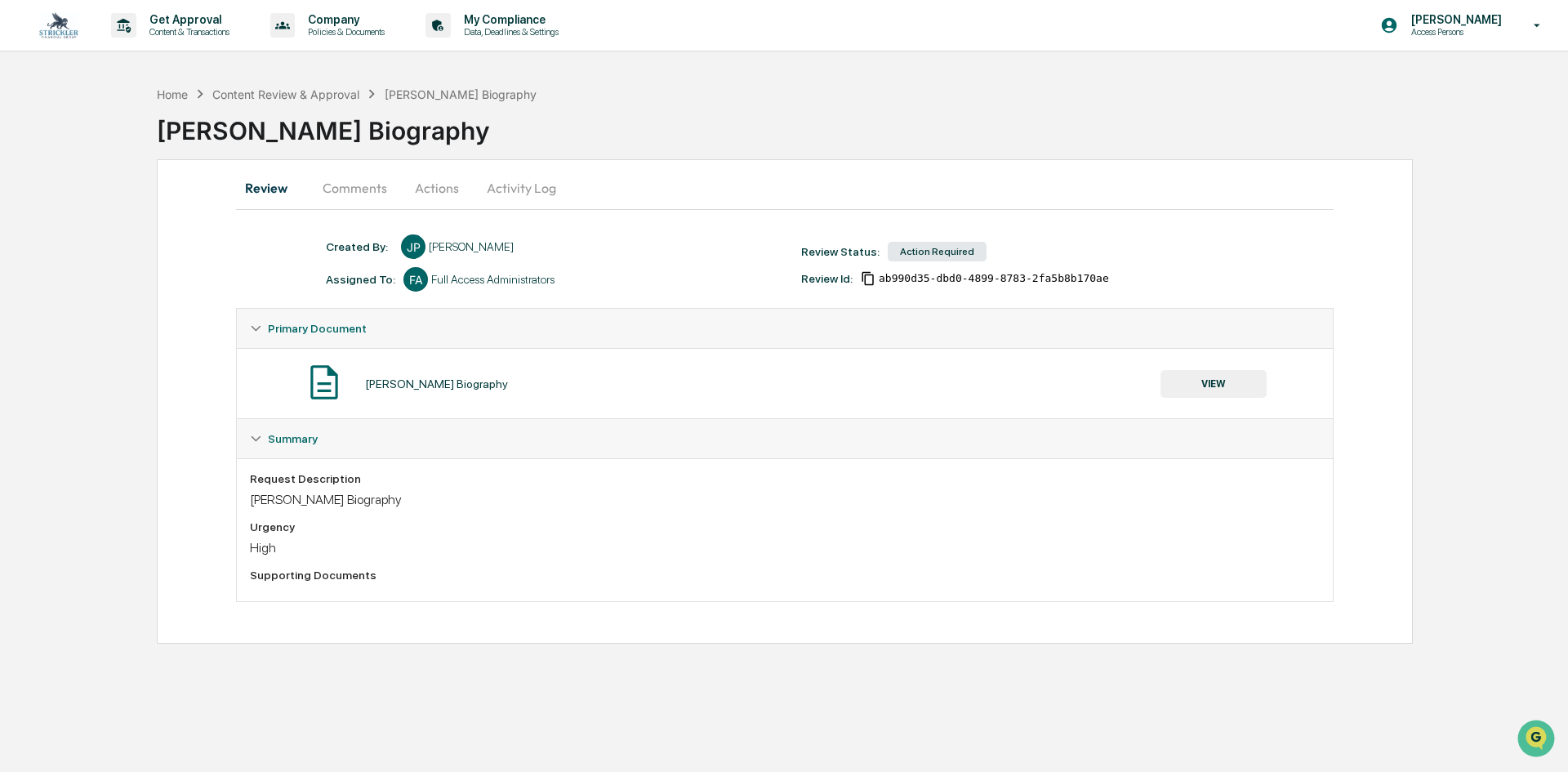
click at [454, 191] on button "Actions" at bounding box center [437, 188] width 73 height 39
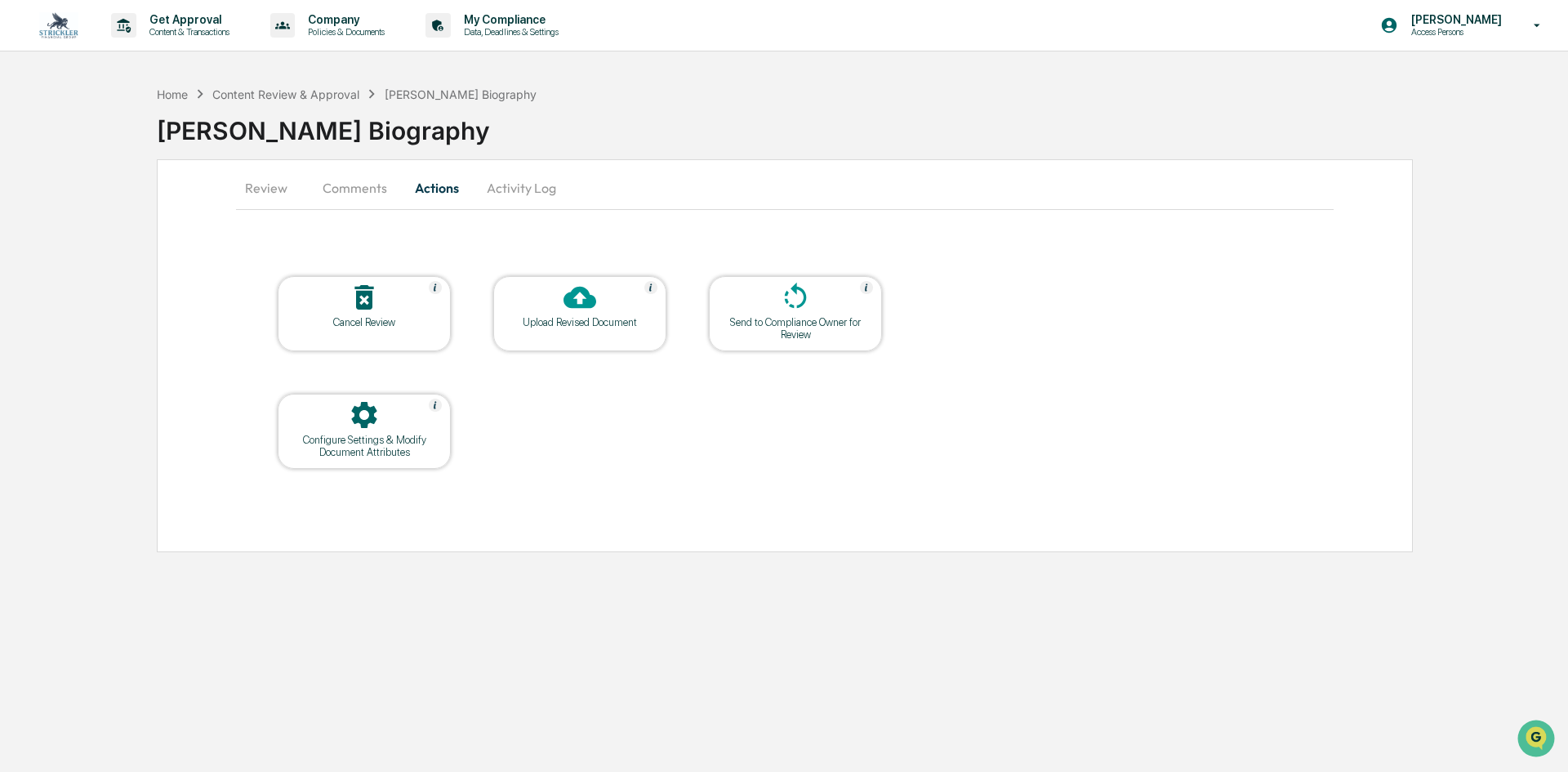
click at [510, 197] on button "Activity Log" at bounding box center [521, 188] width 95 height 39
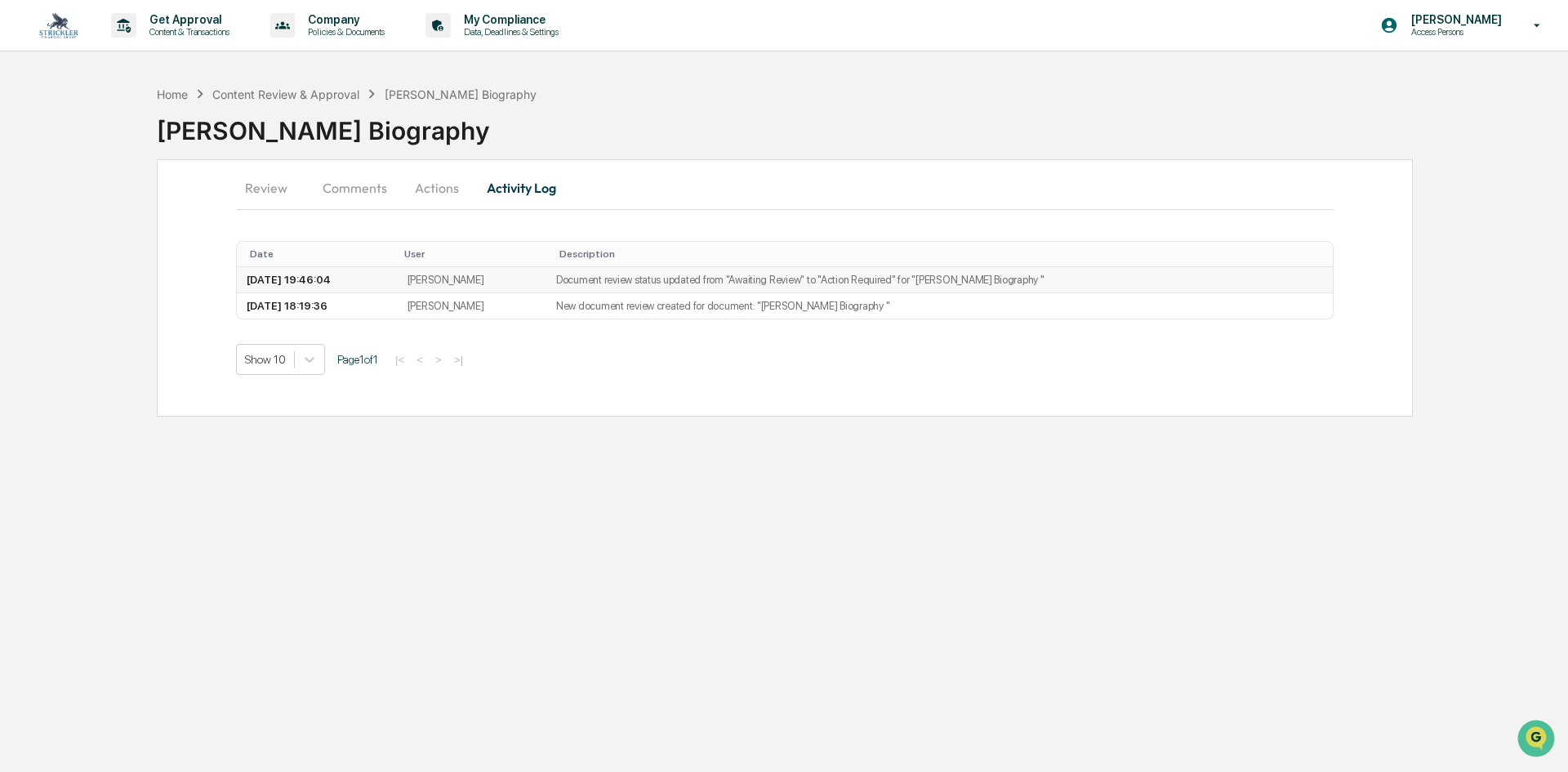
click at [645, 276] on td "Document review status updated from "Awaiting Review" to "Action Required" for …" at bounding box center [939, 281] width 786 height 26
click at [630, 281] on td "Document review status updated from "Awaiting Review" to "Action Required" for …" at bounding box center [939, 281] width 786 height 26
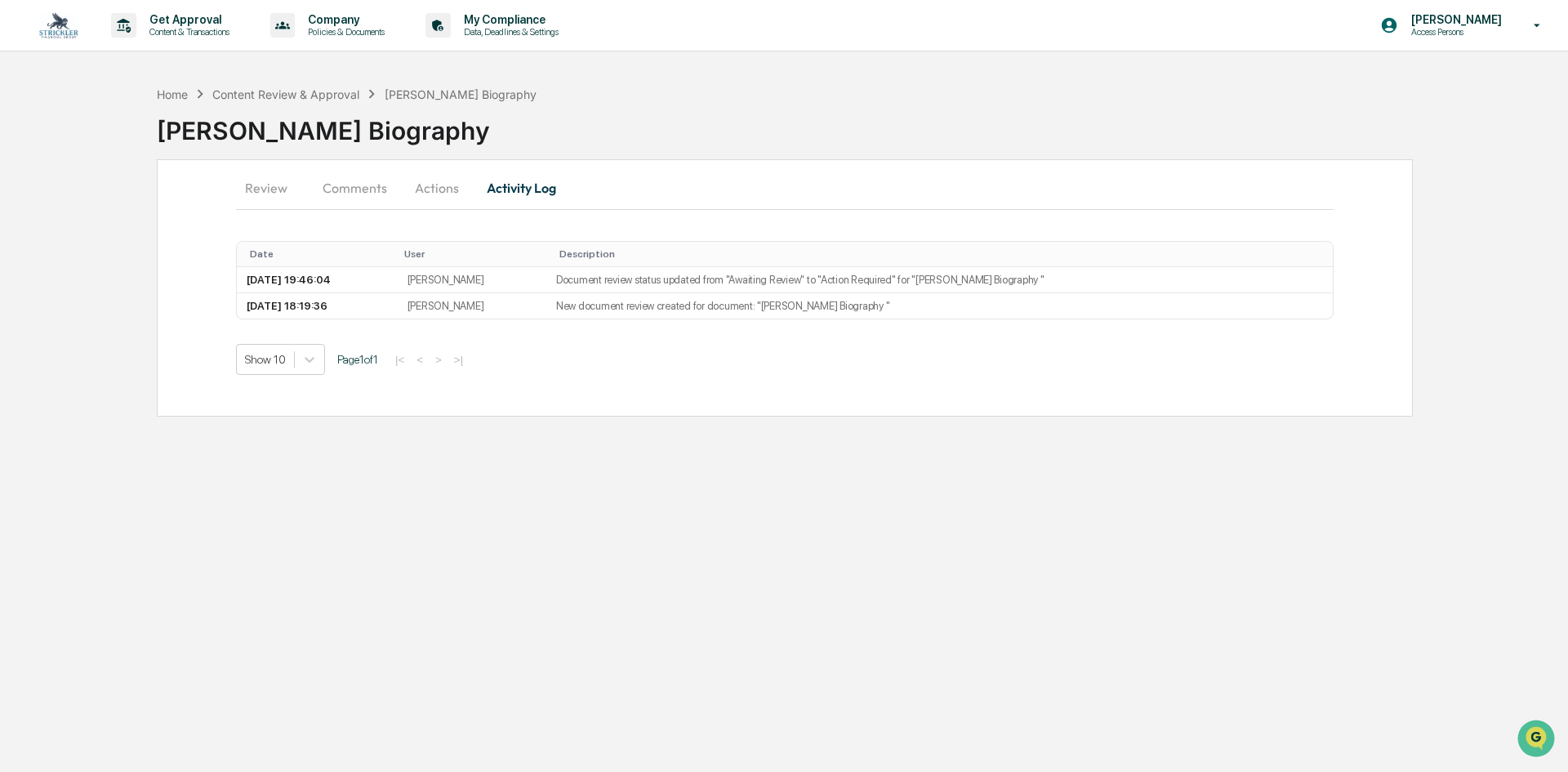
click at [676, 209] on hr at bounding box center [784, 209] width 1098 height 1
click at [259, 187] on button "Review" at bounding box center [272, 188] width 73 height 39
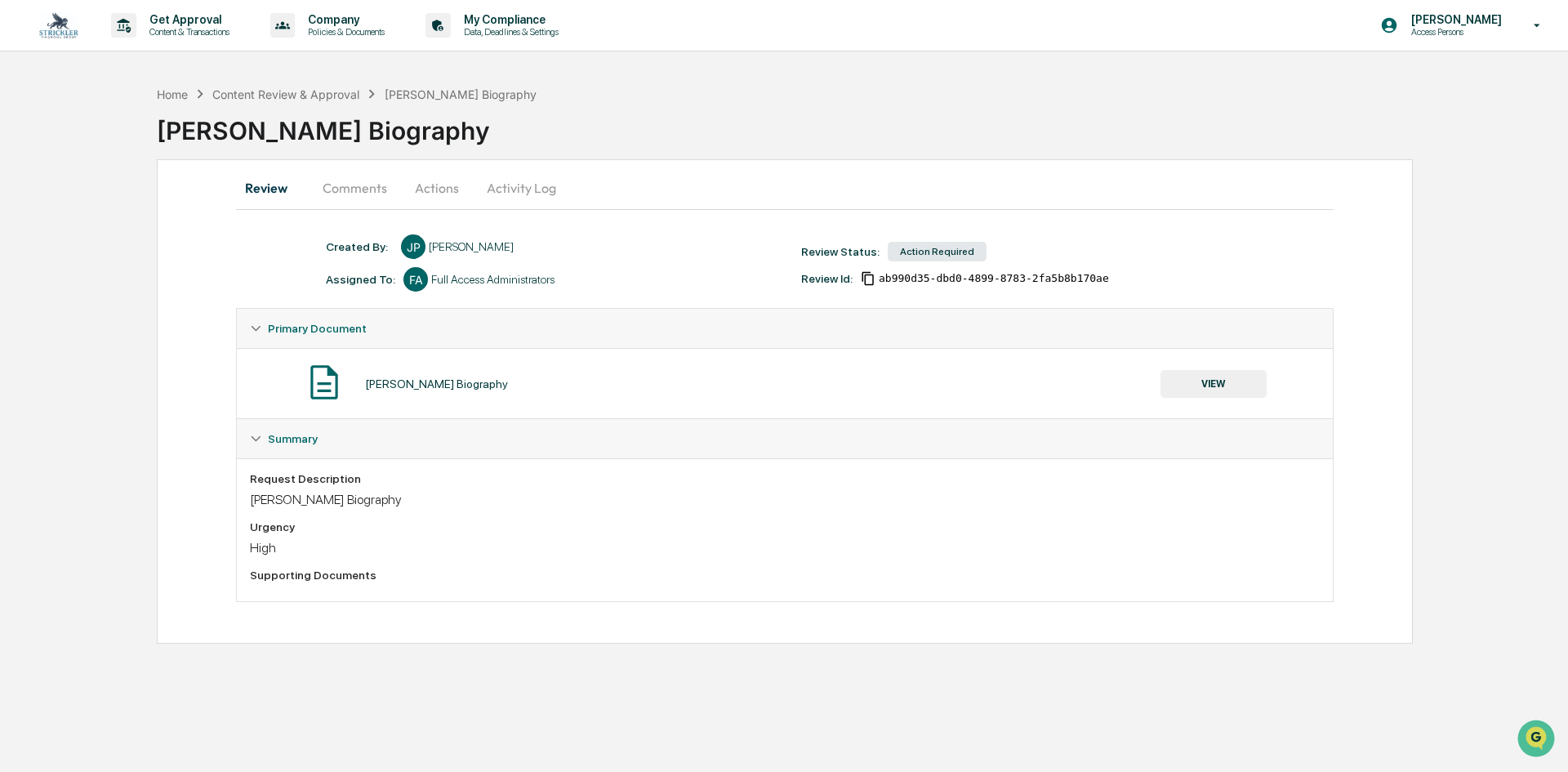
click at [520, 188] on button "Activity Log" at bounding box center [521, 188] width 95 height 39
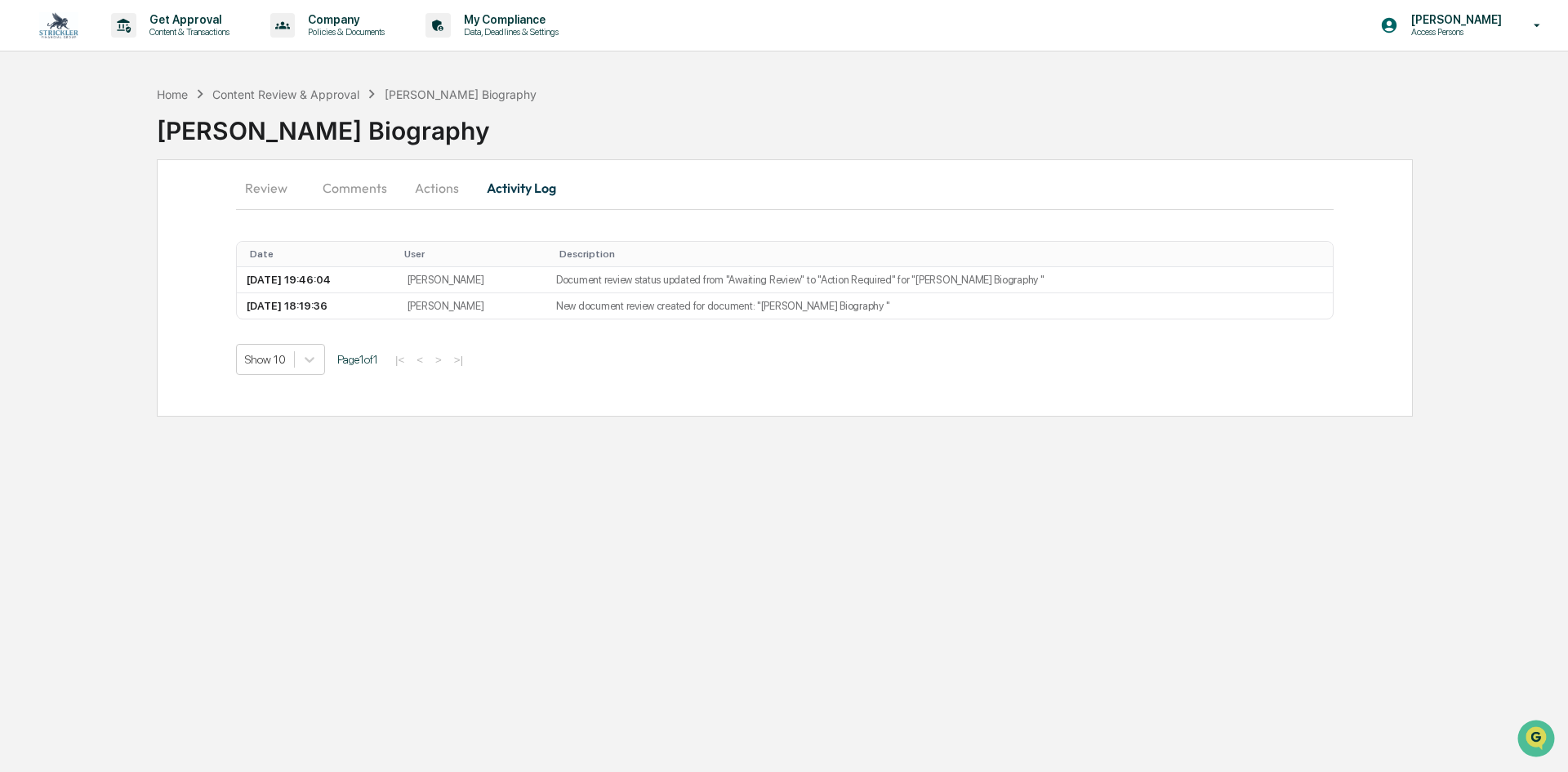
click at [267, 182] on button "Review" at bounding box center [272, 188] width 73 height 39
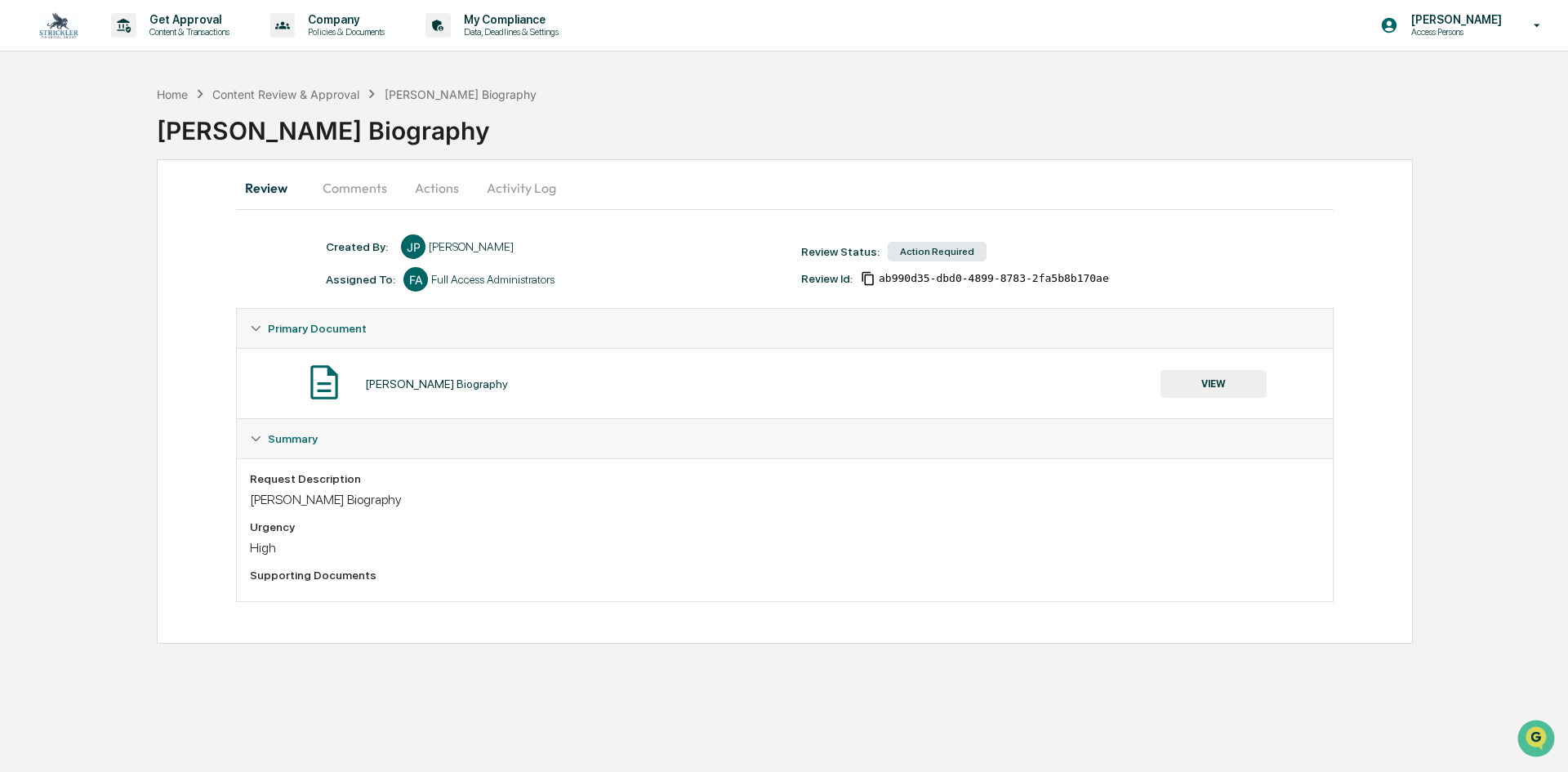
click at [49, 27] on img at bounding box center [58, 26] width 39 height 26
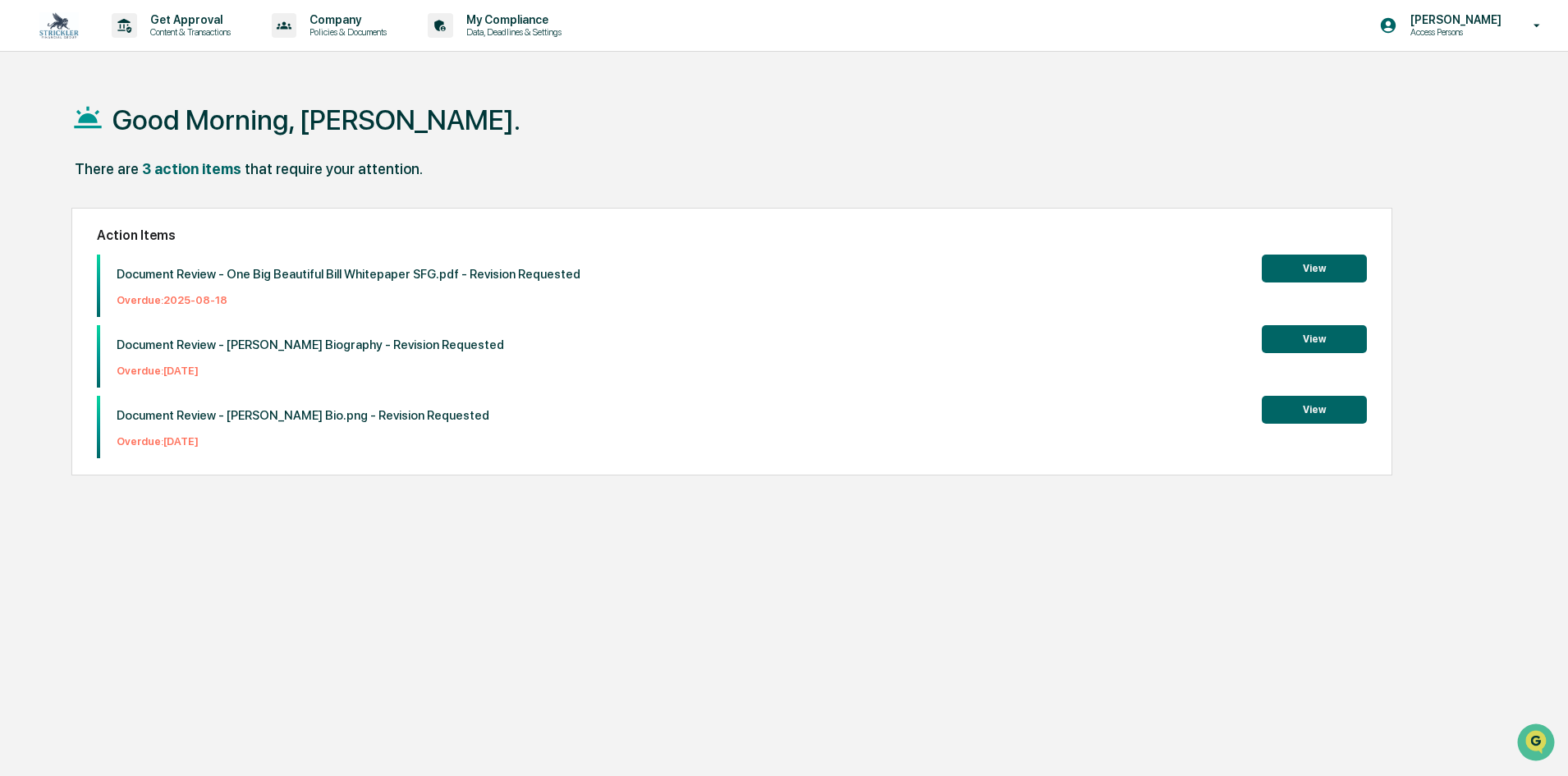
click at [1313, 263] on button "View" at bounding box center [1314, 268] width 105 height 27
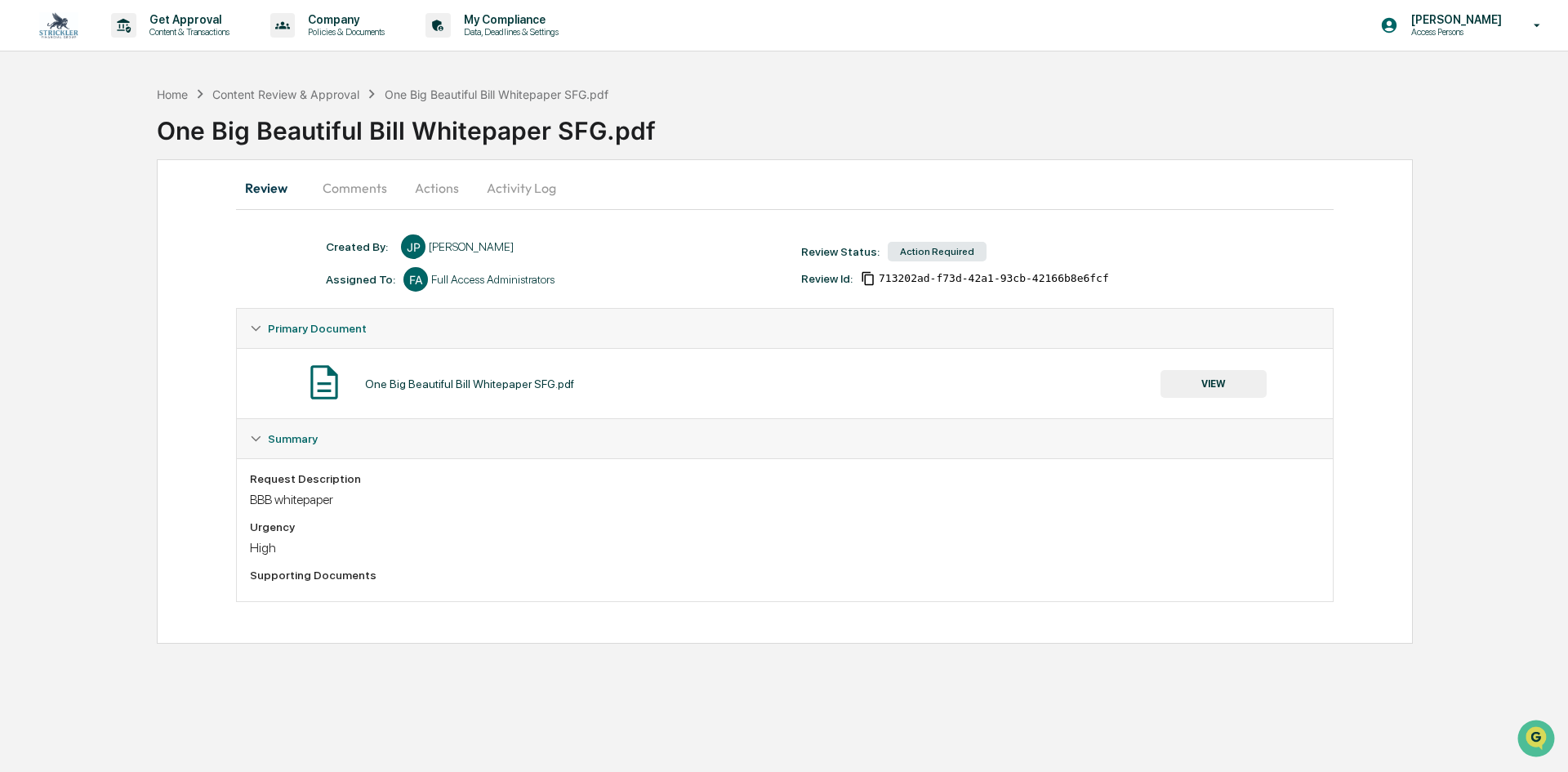
click at [446, 191] on button "Actions" at bounding box center [437, 188] width 73 height 39
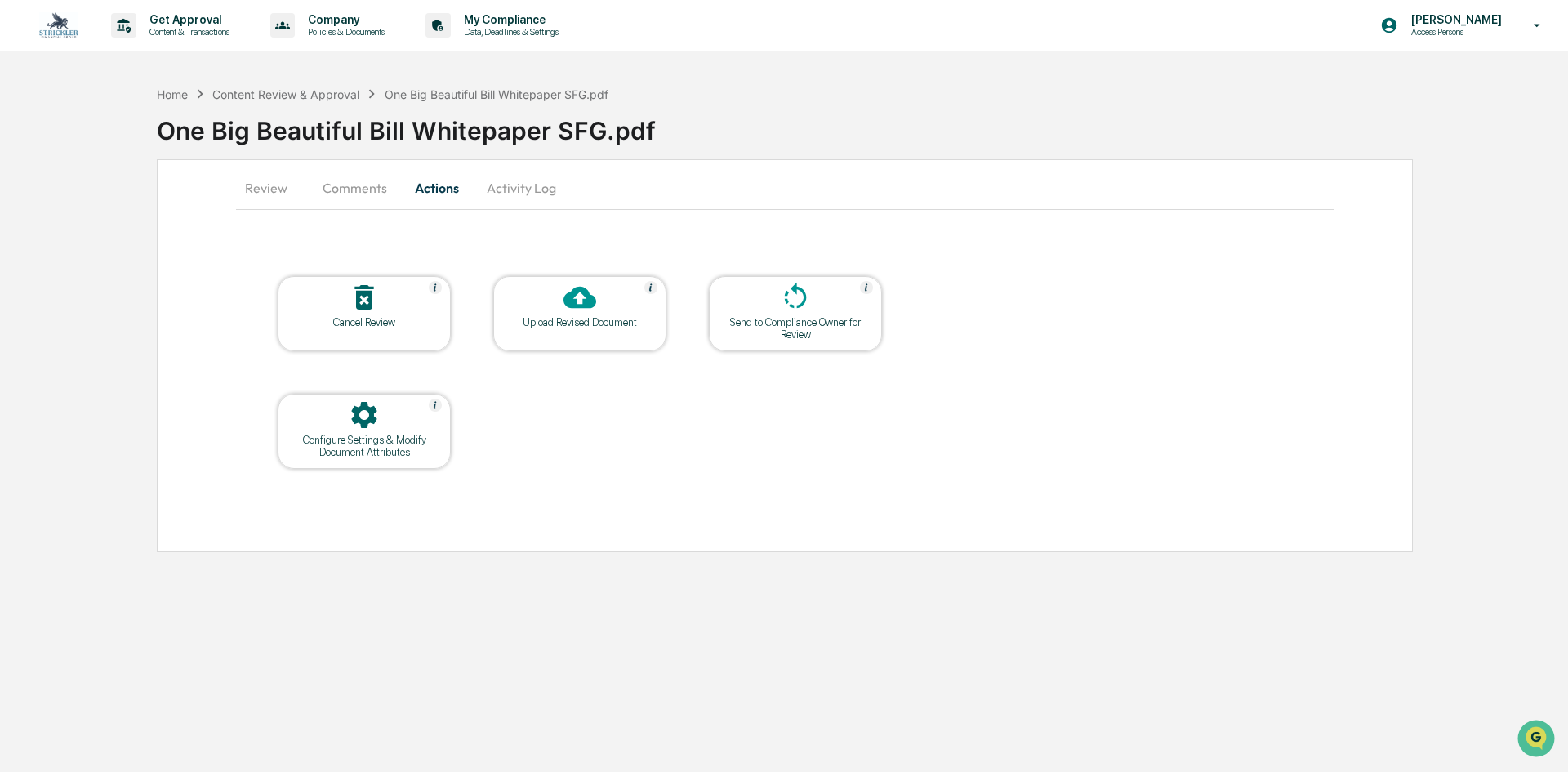
click at [396, 314] on div at bounding box center [364, 298] width 163 height 35
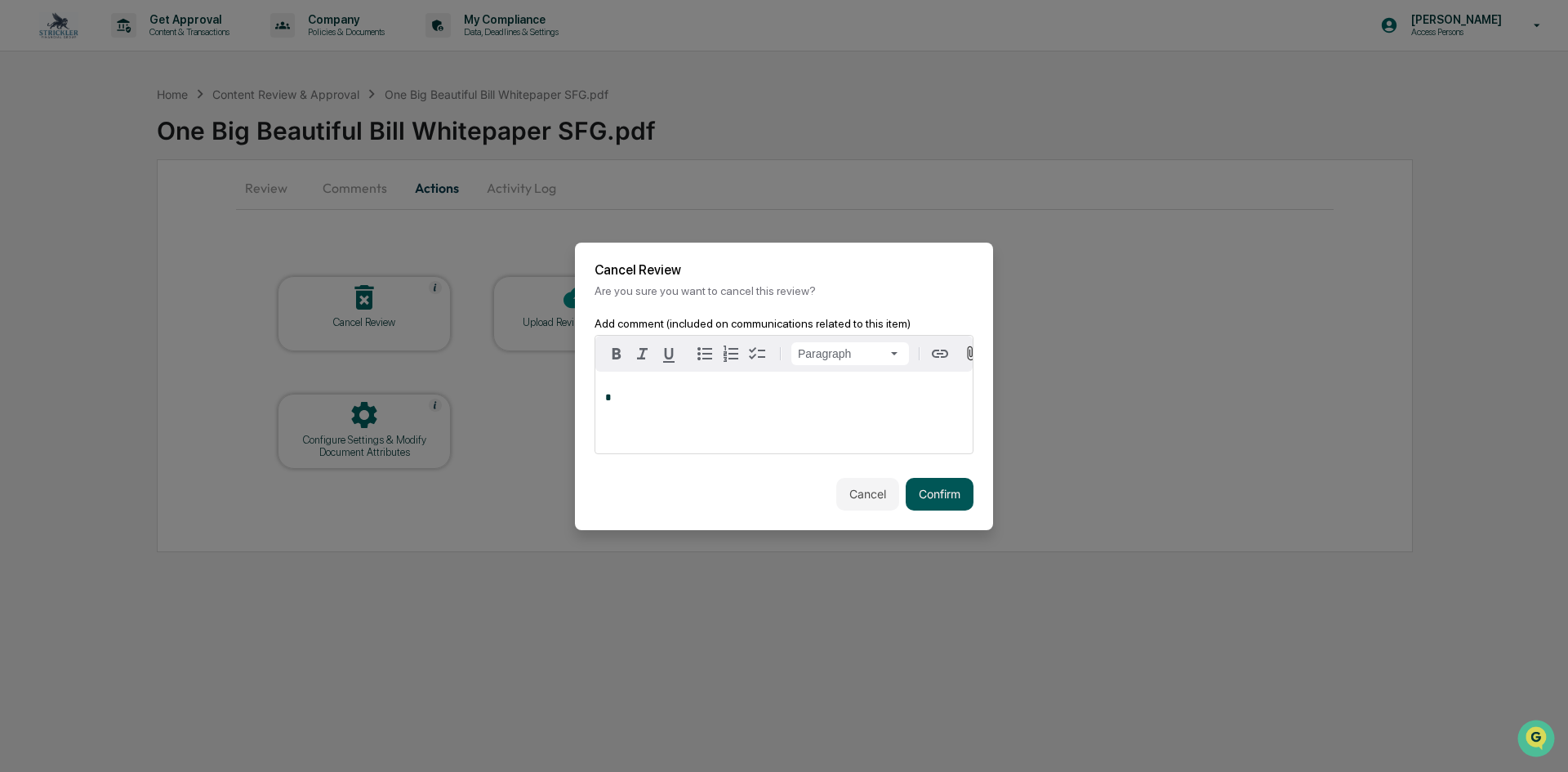
click at [943, 499] on button "Confirm" at bounding box center [939, 493] width 68 height 33
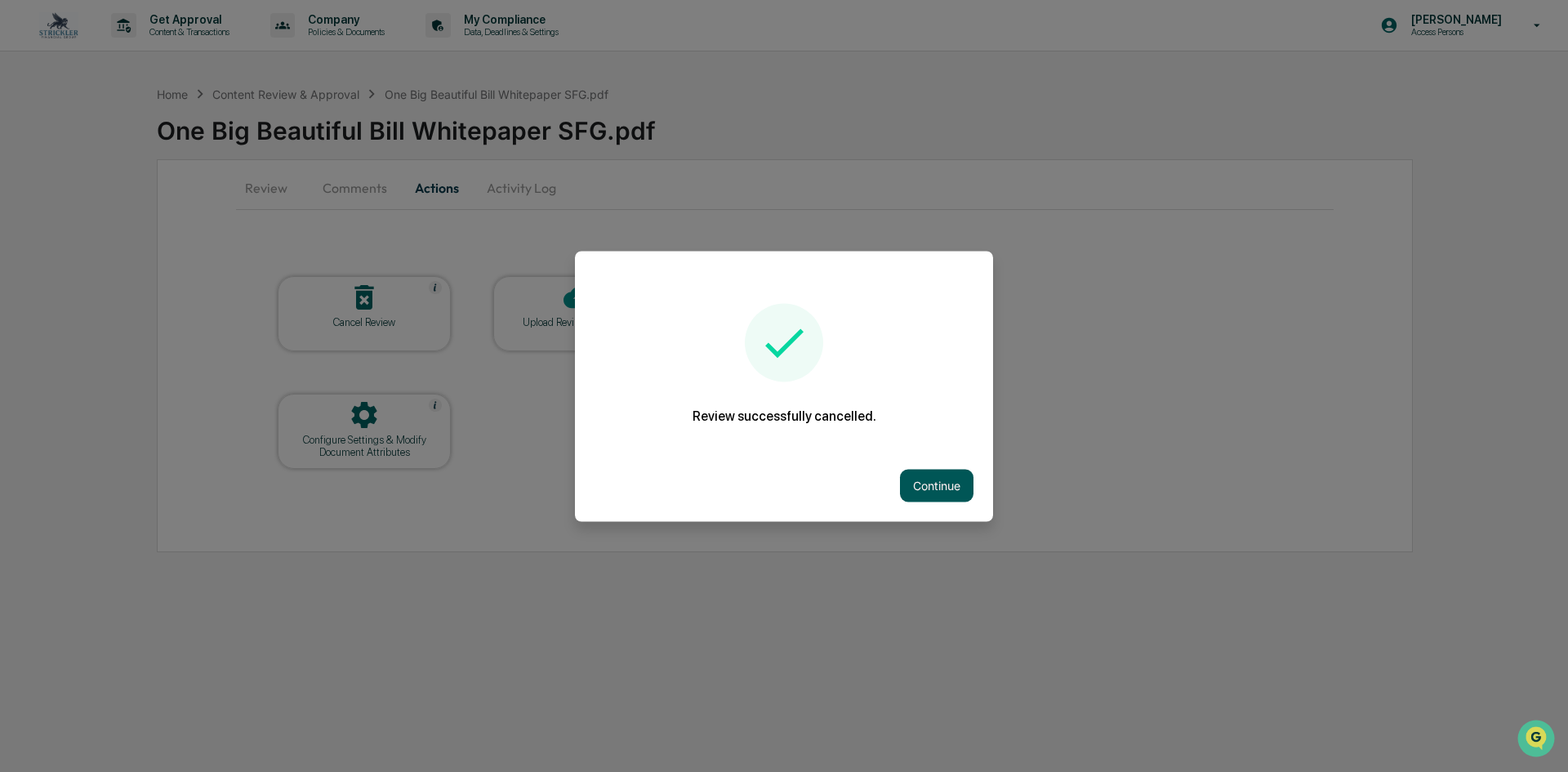
click at [942, 488] on button "Continue" at bounding box center [936, 484] width 73 height 33
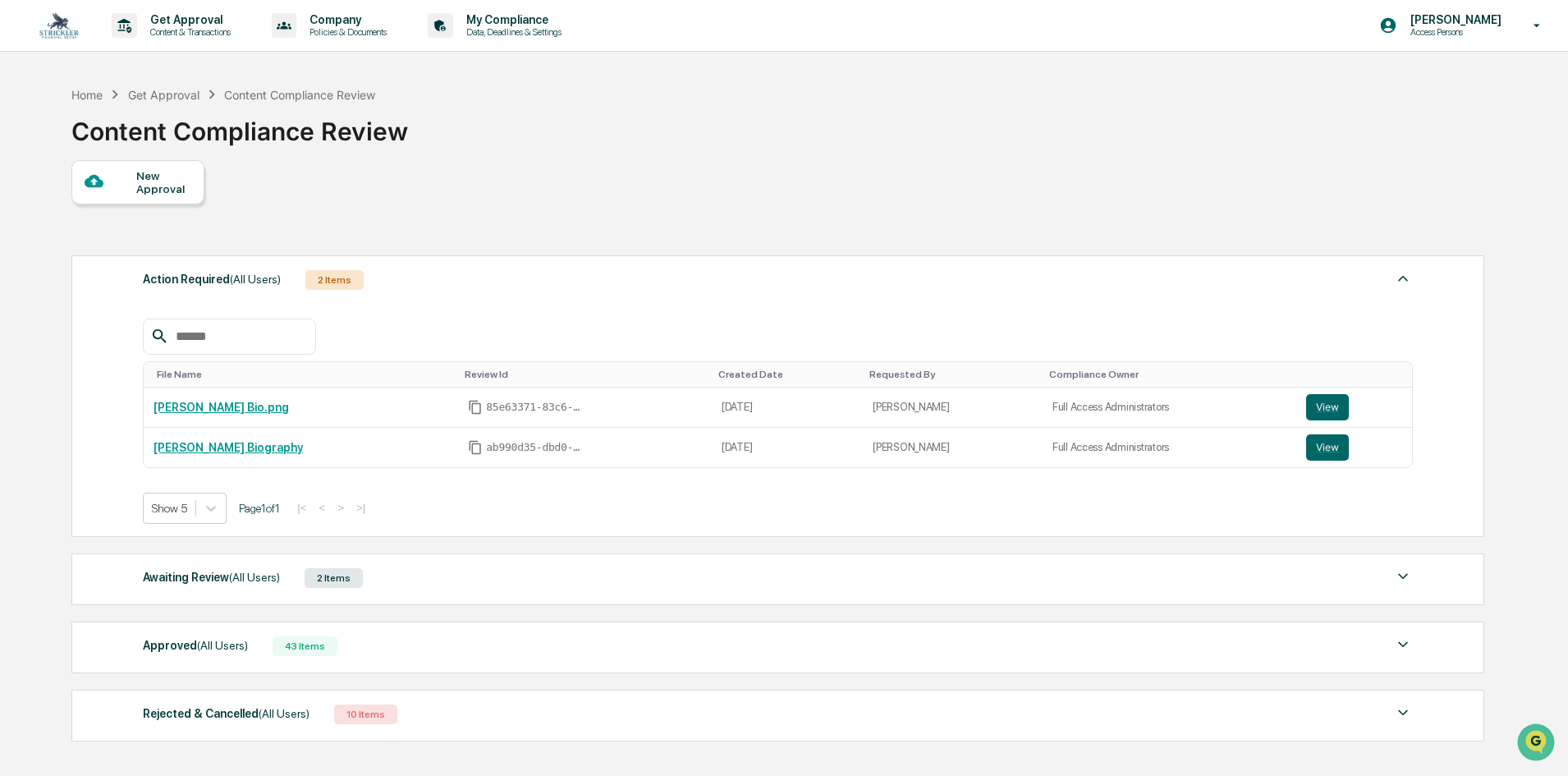
click at [55, 20] on img at bounding box center [59, 26] width 39 height 27
